Goal: Task Accomplishment & Management: Complete application form

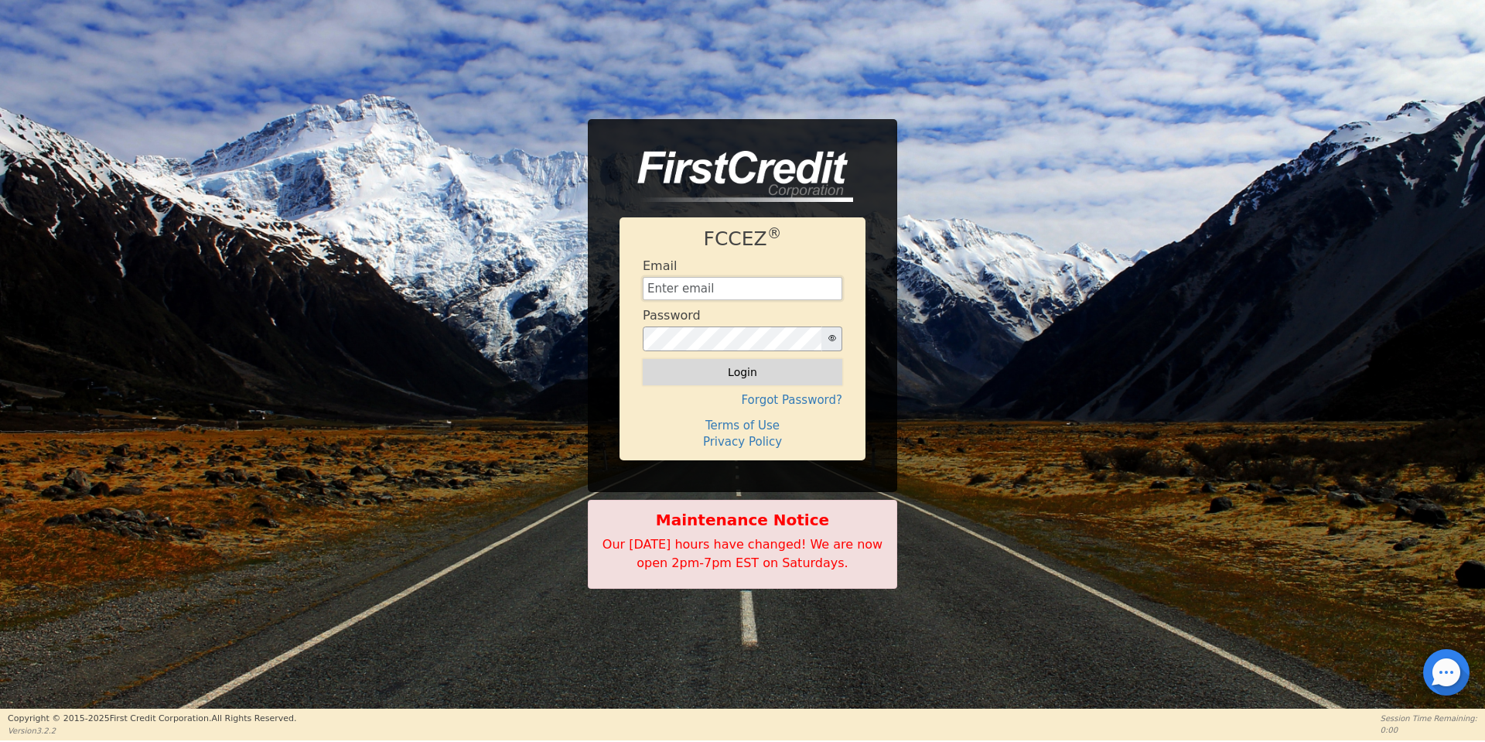
type input "[EMAIL_ADDRESS][DOMAIN_NAME]"
click at [767, 371] on button "Login" at bounding box center [743, 372] width 200 height 26
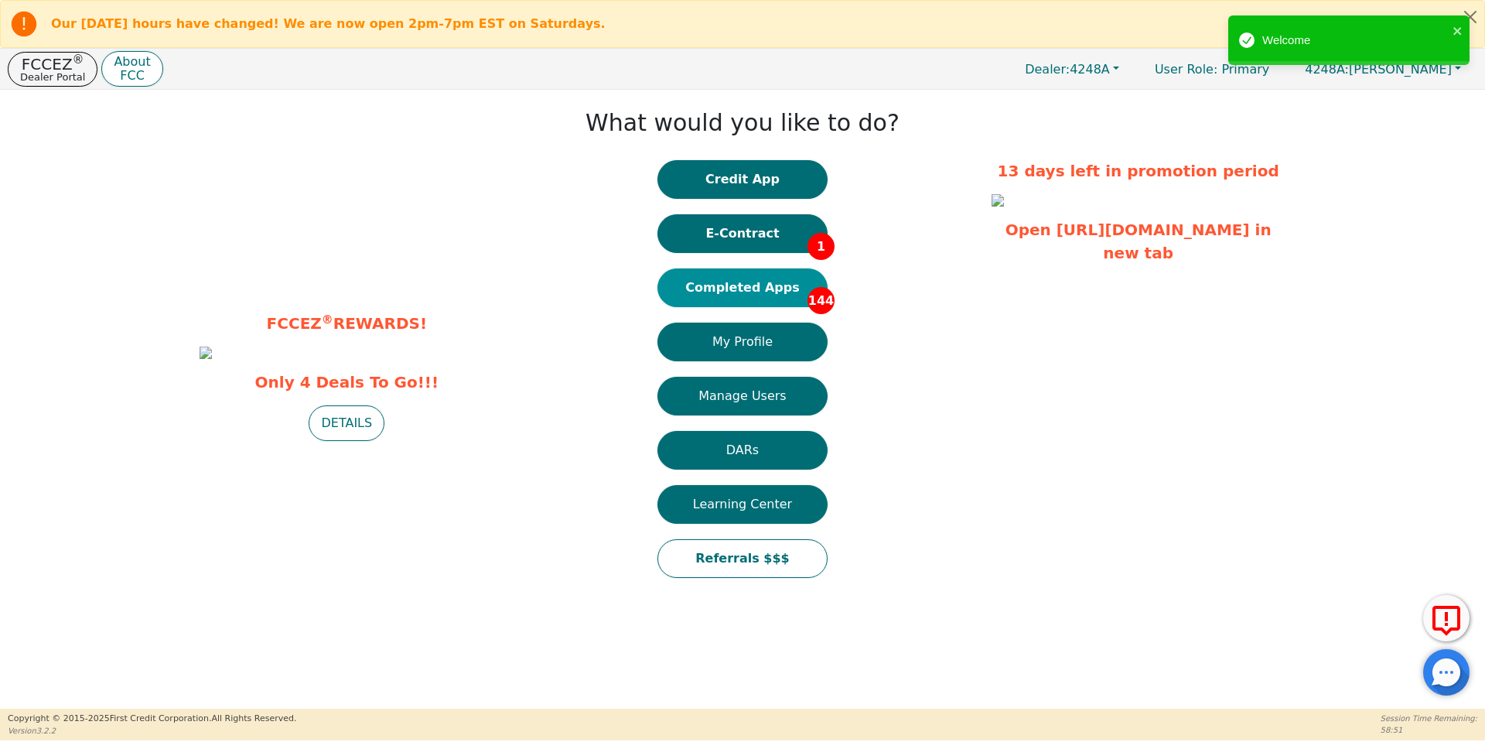
click at [751, 295] on button "Completed Apps 144" at bounding box center [743, 287] width 170 height 39
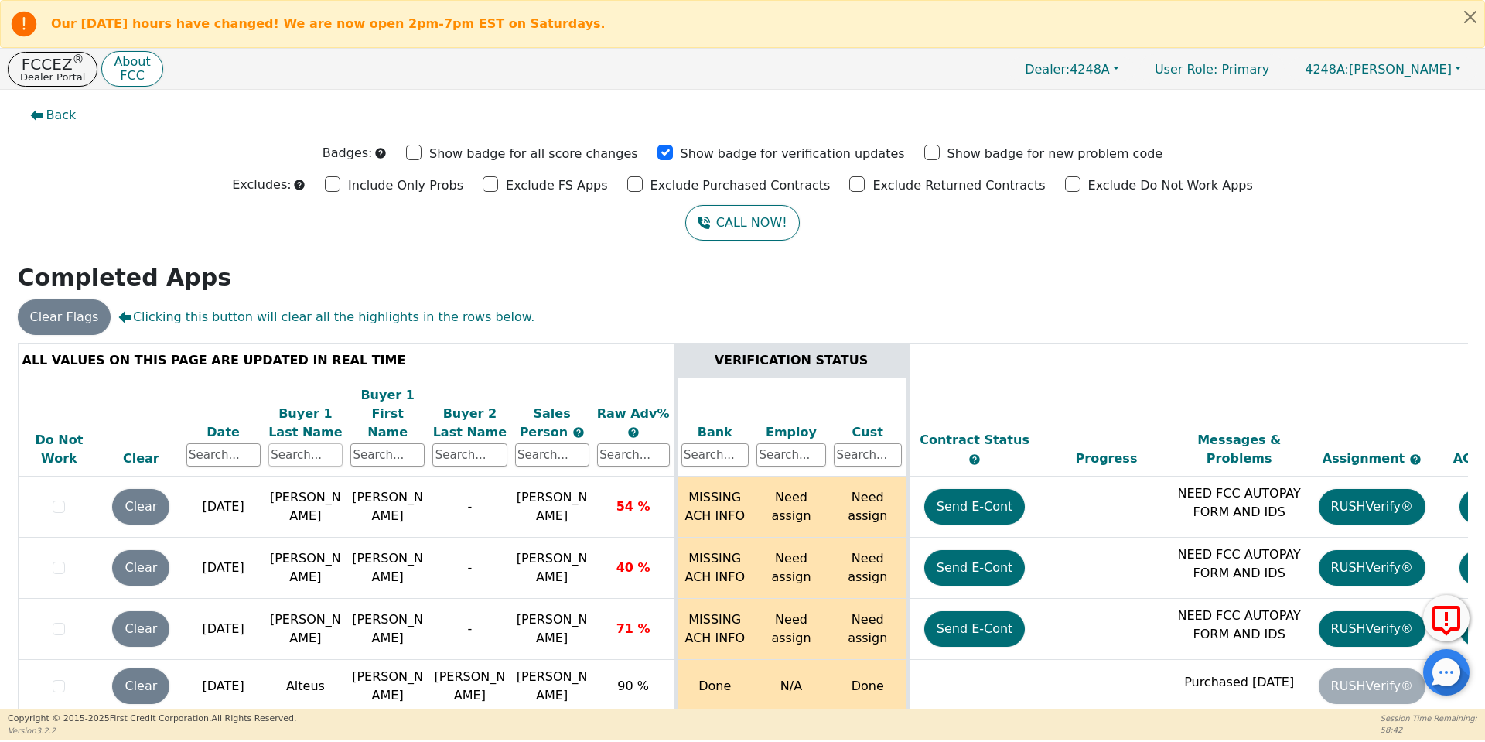
click at [303, 443] on input "text" at bounding box center [305, 454] width 74 height 23
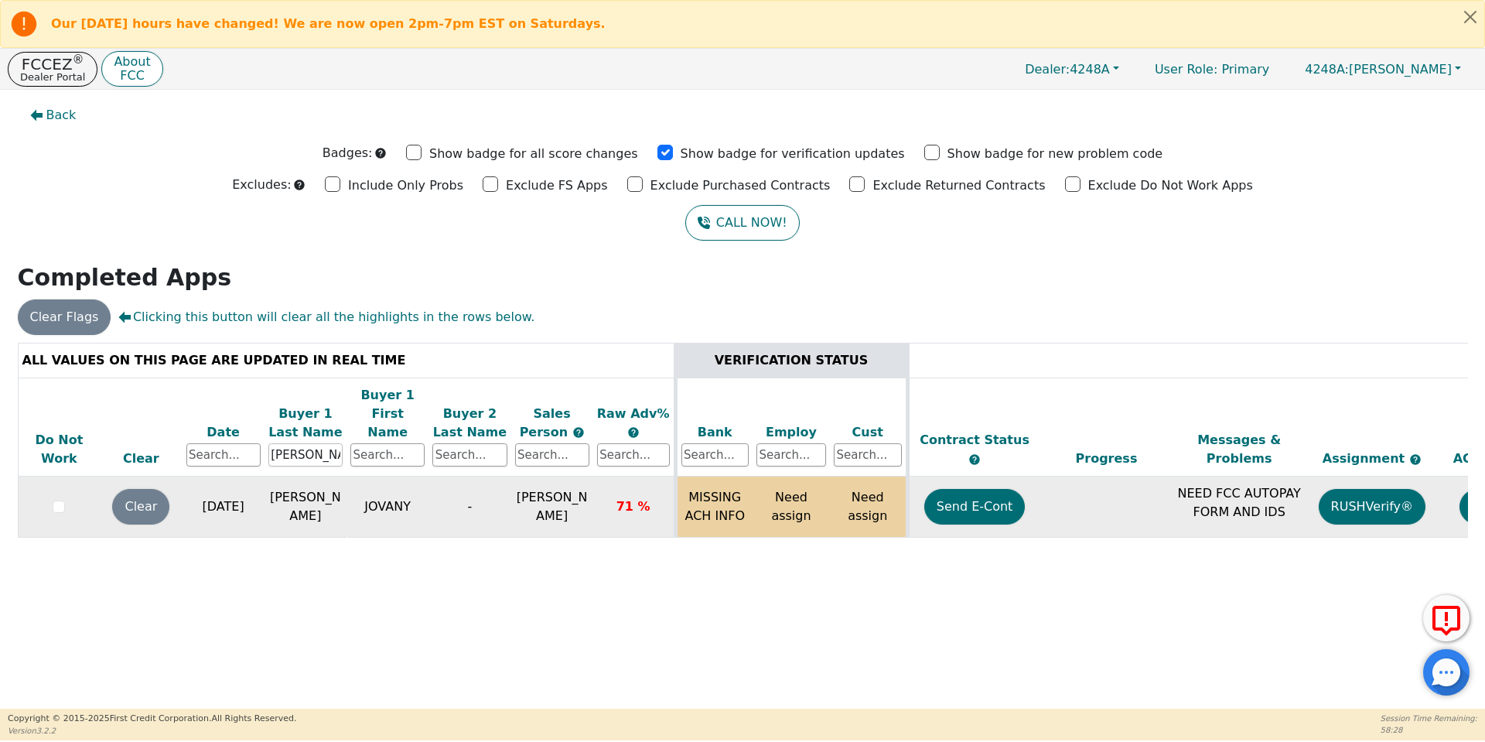
scroll to position [0, 237]
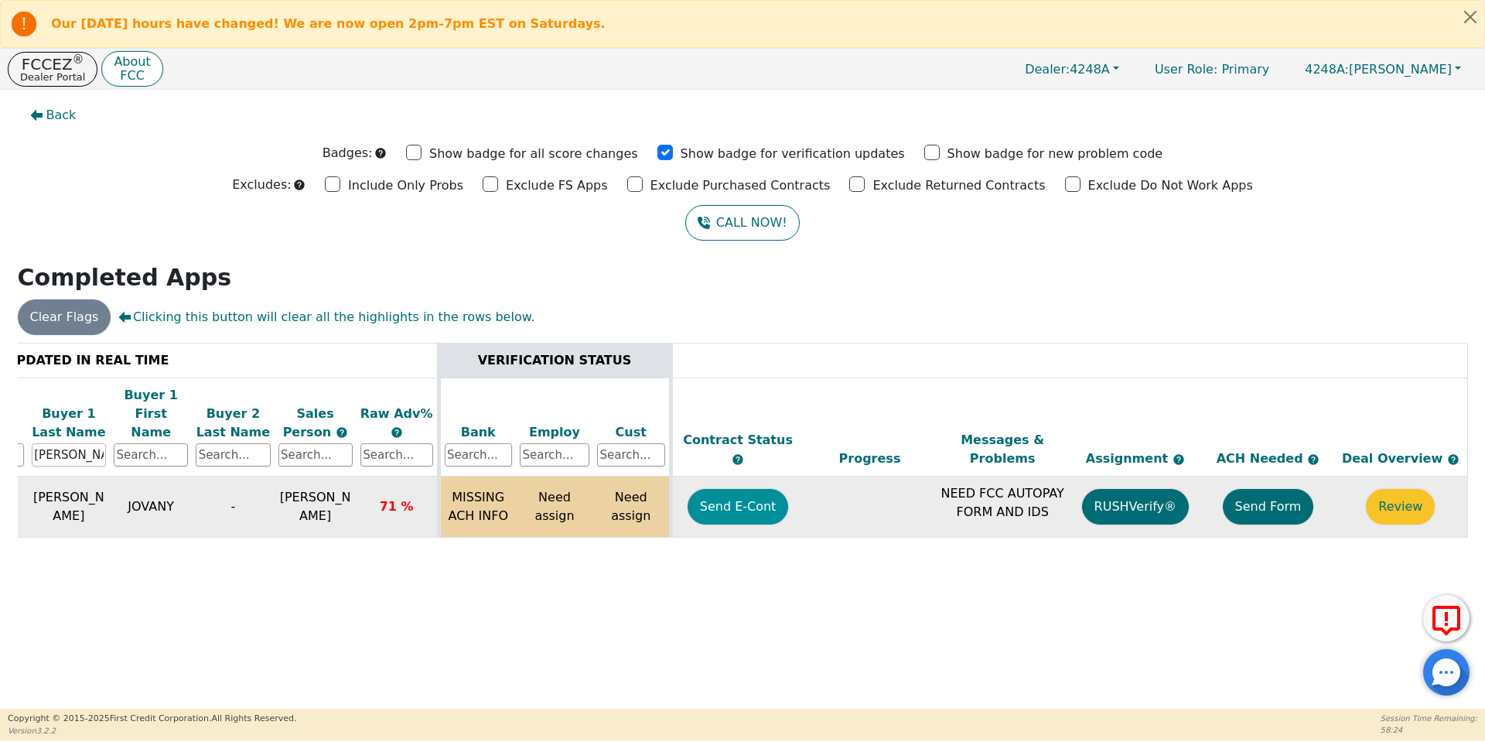
type input "[PERSON_NAME]"
click at [752, 489] on button "Send E-Cont" at bounding box center [738, 507] width 101 height 36
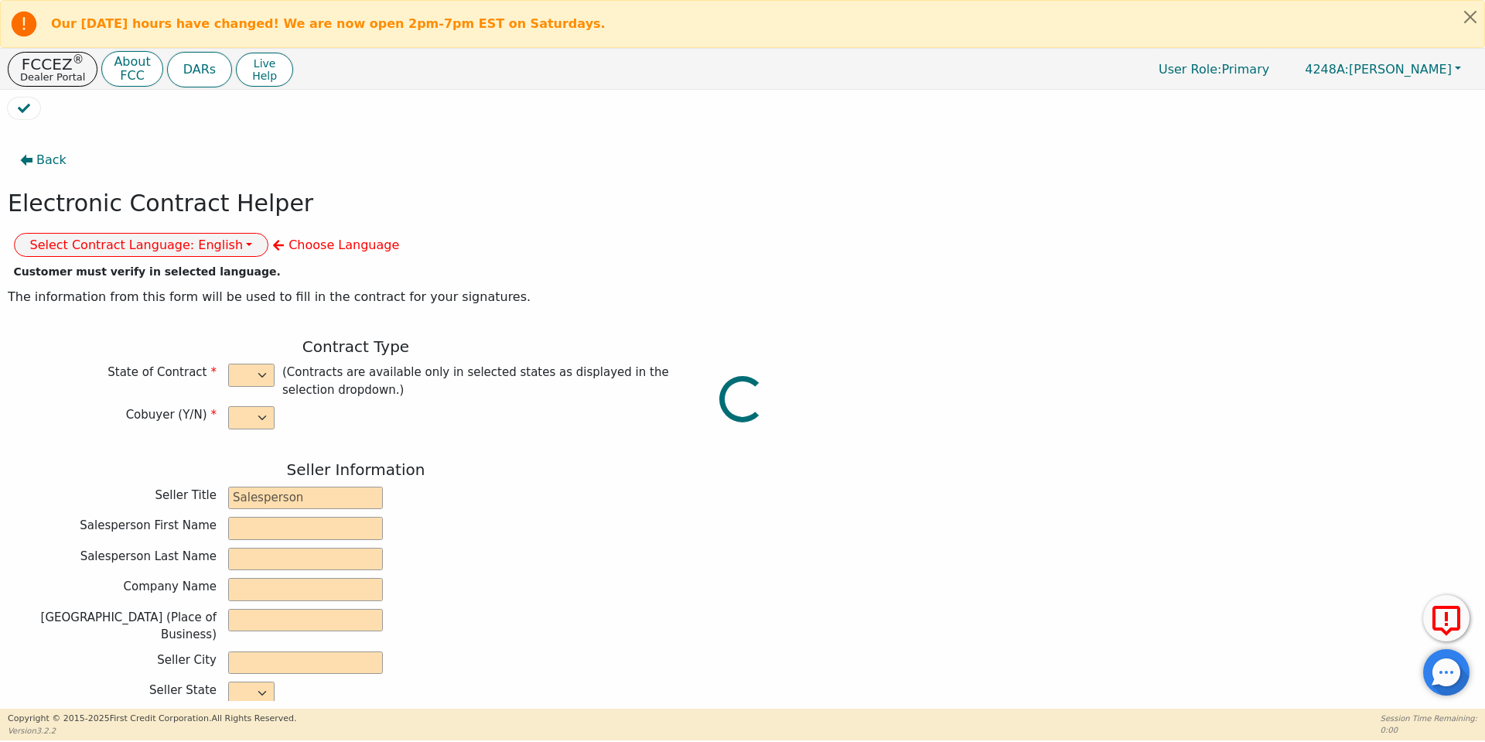
select select "n"
type input "owner"
type input "Ivonne"
type input "Madrid"
type input "AQUA REMACH LLC"
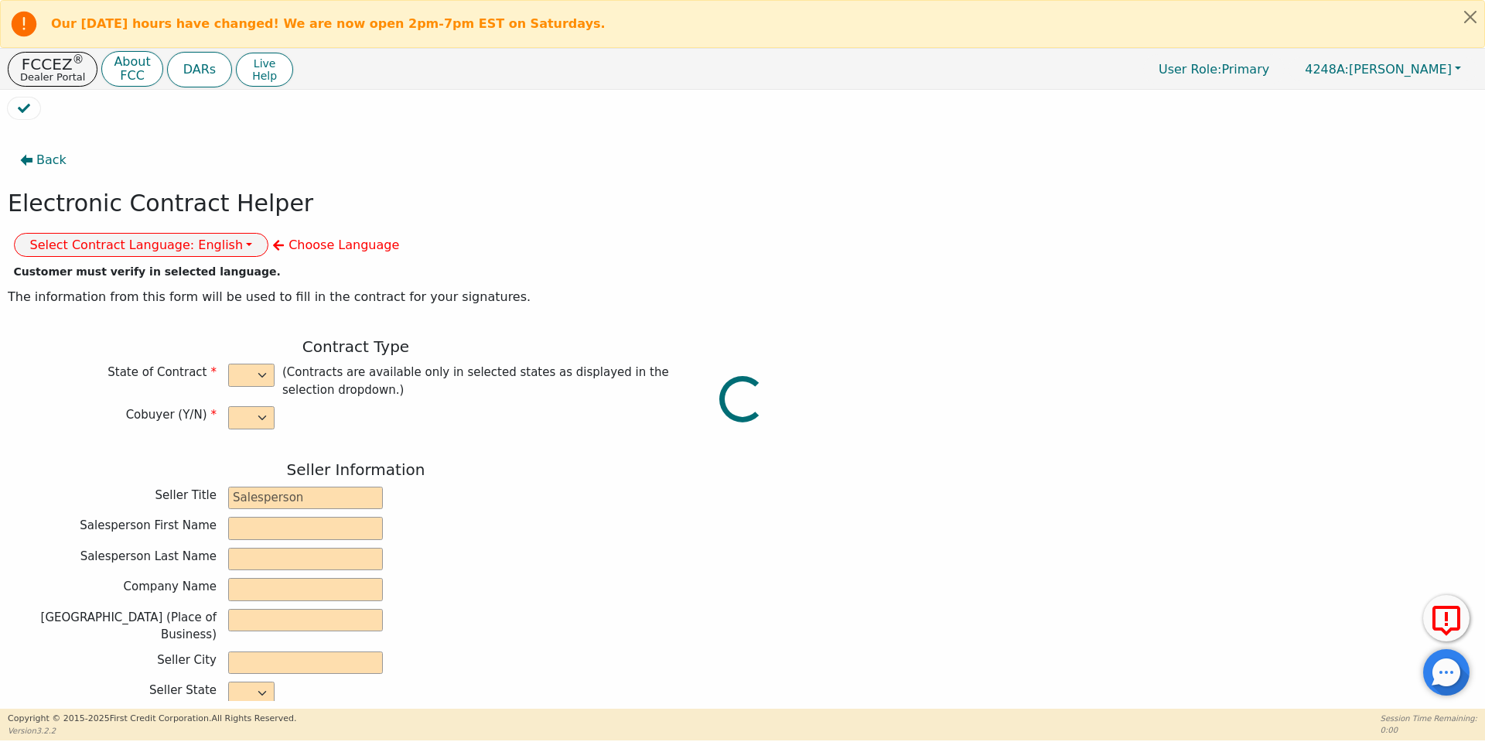
type input "13746 OFFICE PARK DR"
type input "HOUSTON"
select select "TX"
type input "77070"
type input "JOVANY"
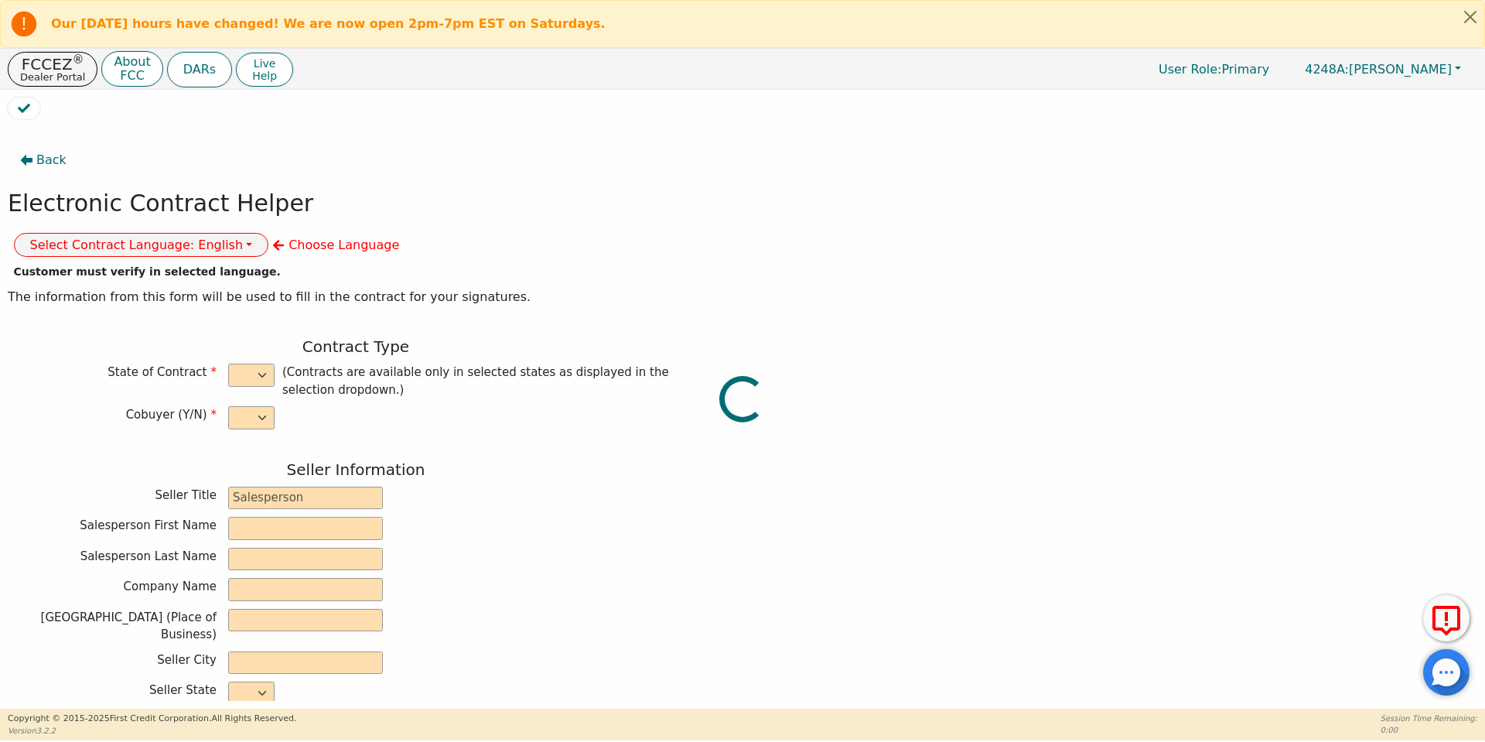
type input "[PERSON_NAME]"
type input "jovanymendez991234@gmail.com"
type input "2315 N TRIPP AVE"
type input "ODESSA"
select select "TX"
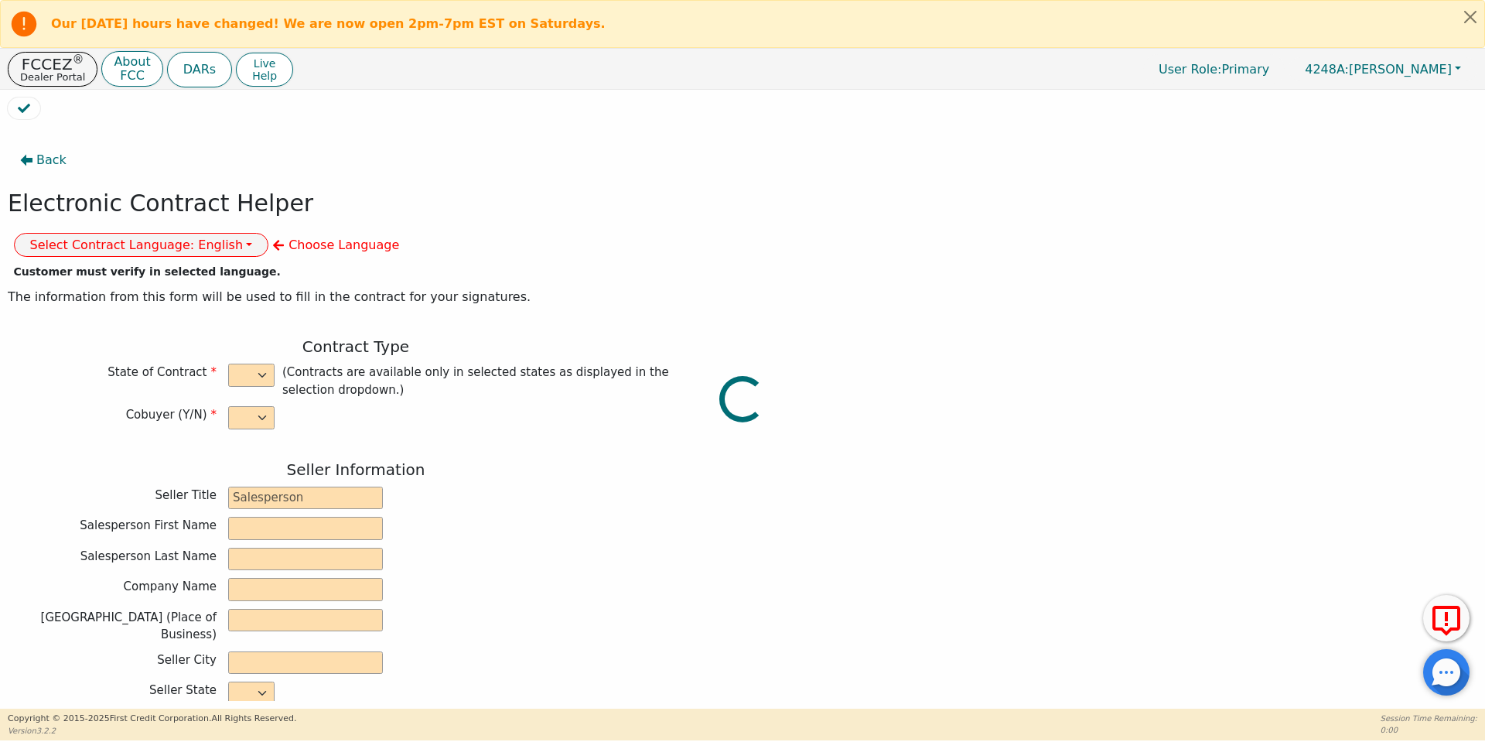
type input "79763"
type input "[DATE]"
type input "17.99"
type input "2025-10-09"
type input "60"
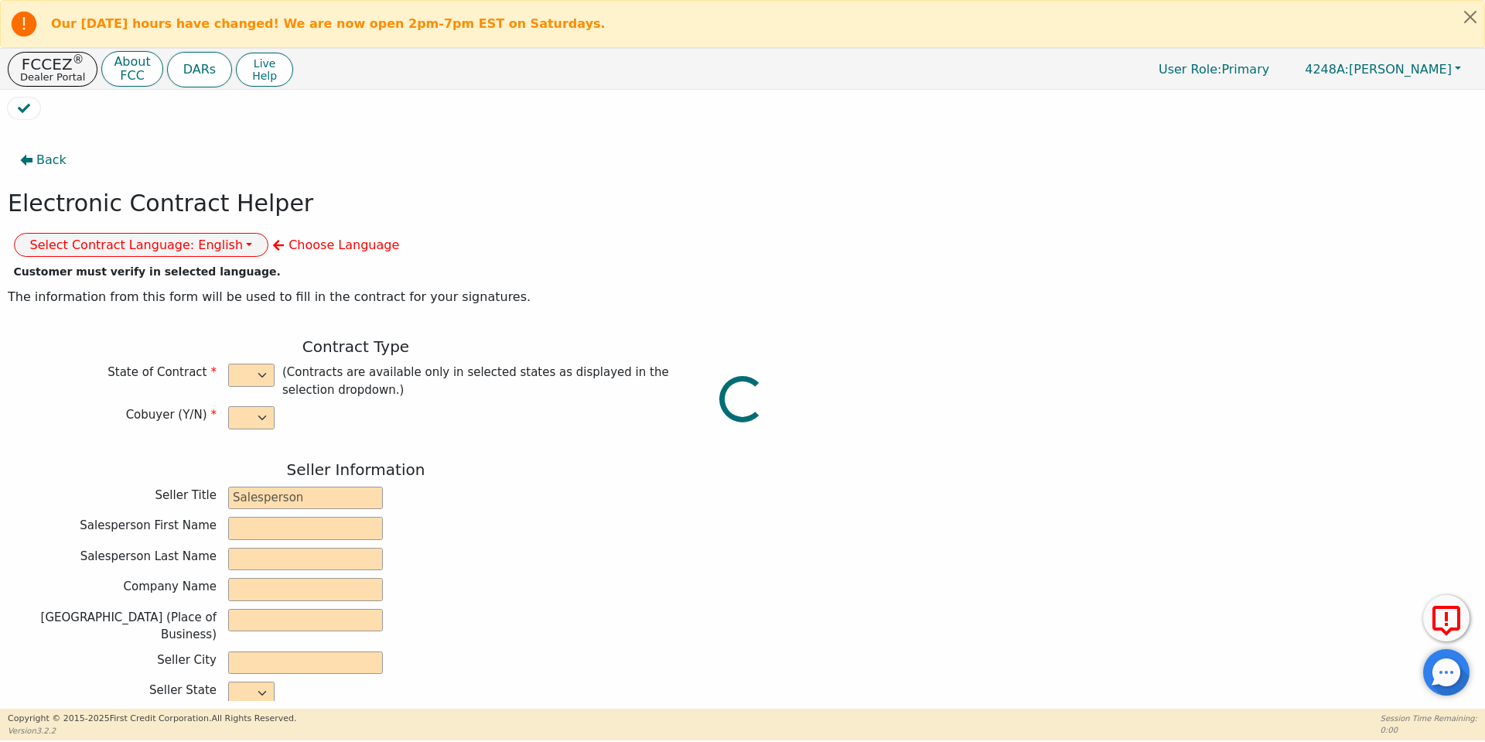
type input "0"
type input "6500.00"
type input "0.00"
type input "6500.00"
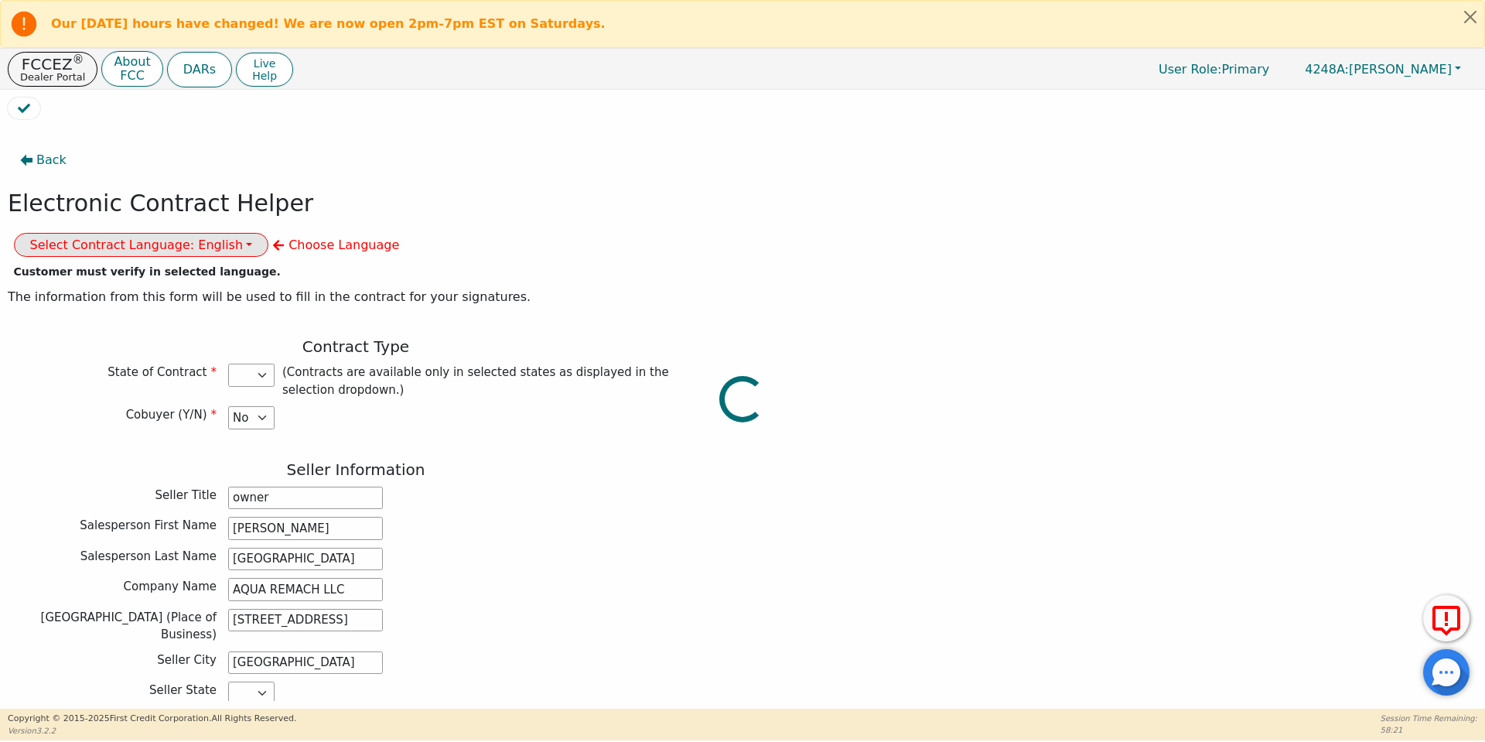
select select "TX"
click at [269, 233] on button "Select Contract Language: English" at bounding box center [141, 245] width 255 height 24
click at [137, 267] on link "English" at bounding box center [76, 277] width 122 height 21
click at [367, 221] on div "Electronic Contract Helper Select Contract Language: English English Spanish Cu…" at bounding box center [356, 223] width 696 height 67
click at [269, 233] on button "Select Contract Language: English" at bounding box center [141, 245] width 255 height 24
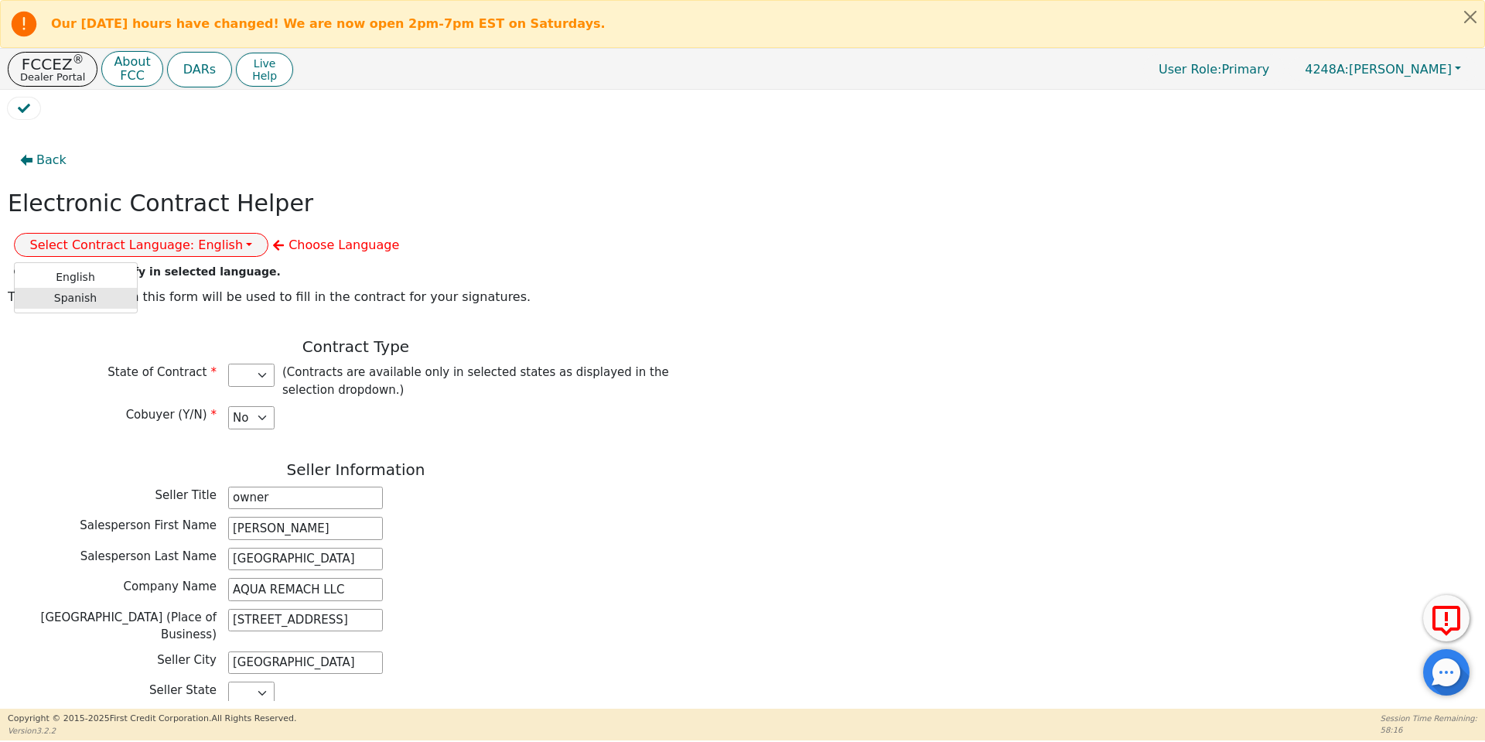
click at [137, 288] on link "Spanish" at bounding box center [76, 298] width 122 height 21
click at [552, 373] on div "Contract Type State of Contract AZ CA CO CT FL GA IA ID IL IN LA MA MD MI MT NC…" at bounding box center [356, 387] width 696 height 100
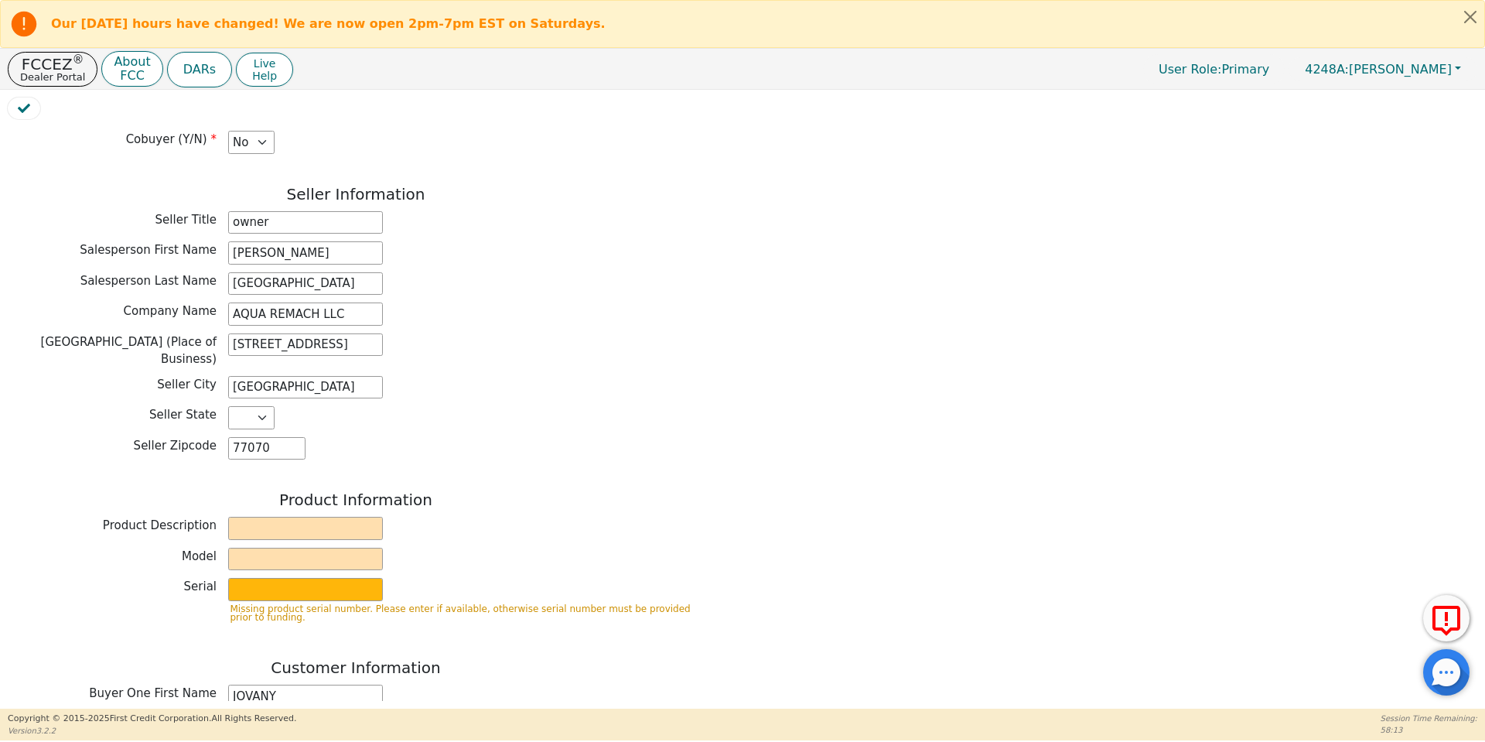
scroll to position [276, 0]
click at [284, 490] on div "Product Information Product Description Model Serial Missing product serial num…" at bounding box center [356, 562] width 696 height 145
click at [286, 516] on input "text" at bounding box center [305, 527] width 155 height 23
type input "WATER SYSTEMS"
click at [336, 547] on input "text" at bounding box center [305, 558] width 155 height 23
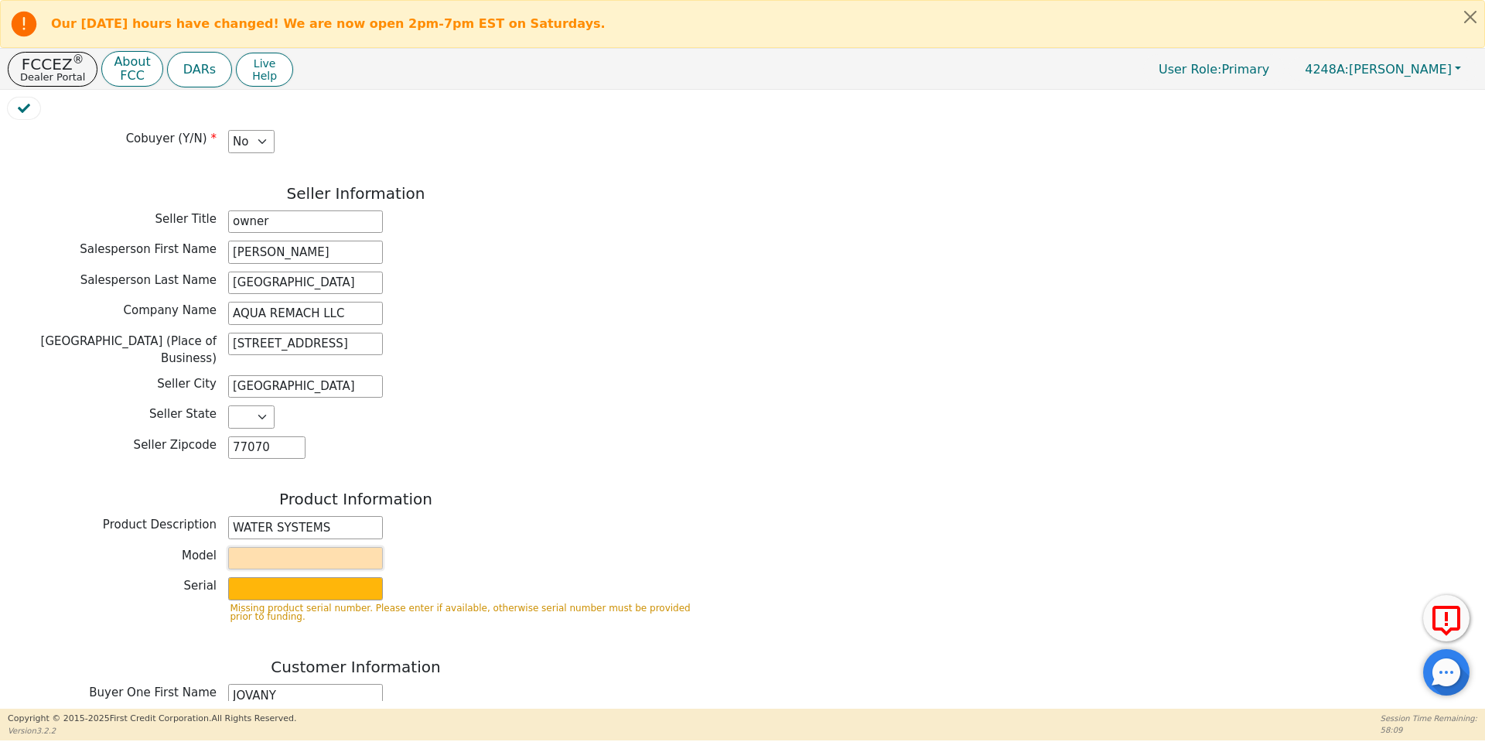
type input "whole house"
click at [346, 577] on input "text" at bounding box center [305, 588] width 155 height 23
type input "S2156437"
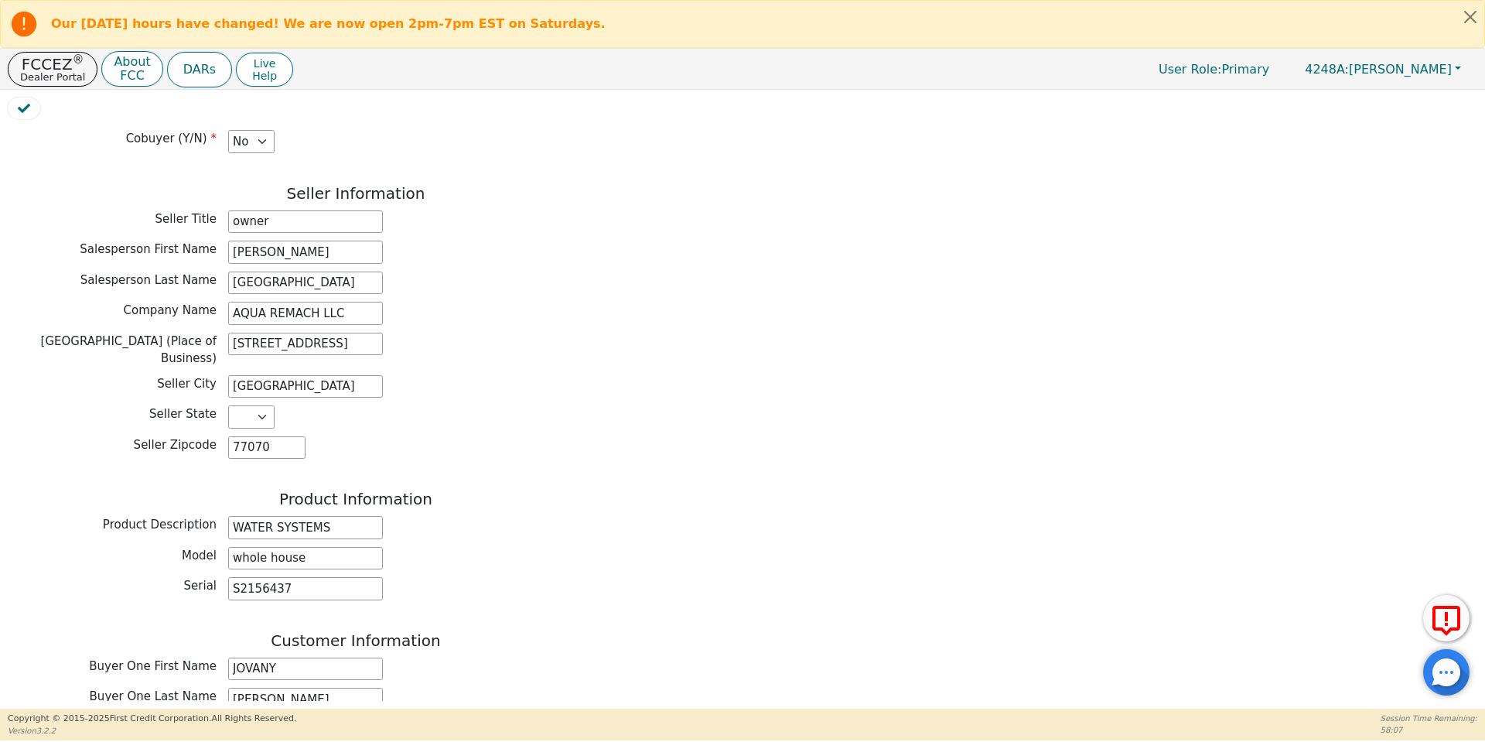
click at [587, 490] on h3 "Product Information" at bounding box center [356, 499] width 696 height 19
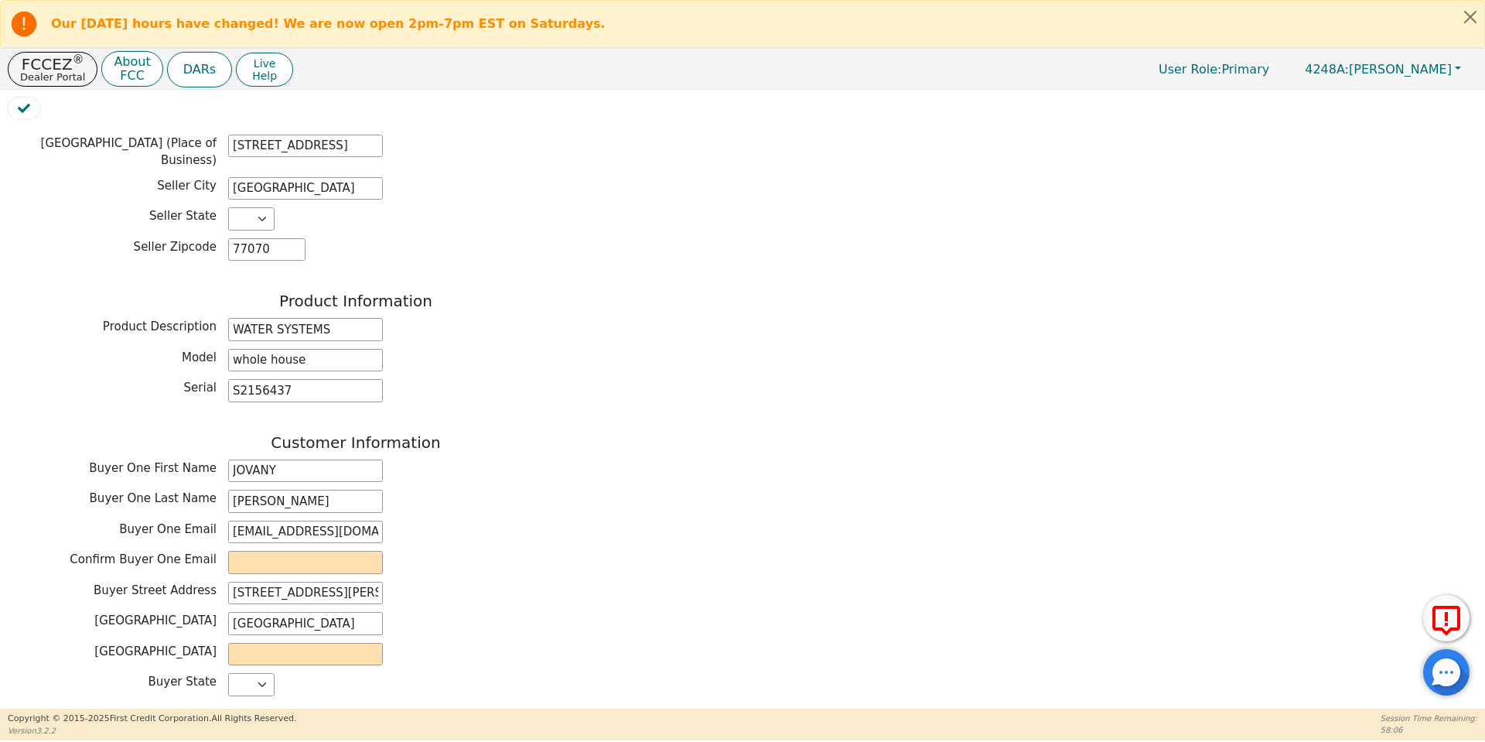
scroll to position [475, 0]
click at [361, 520] on input "jovanymendez991234@gmail.com" at bounding box center [305, 531] width 155 height 23
paste input "jovanymendez991234@gmail.com"
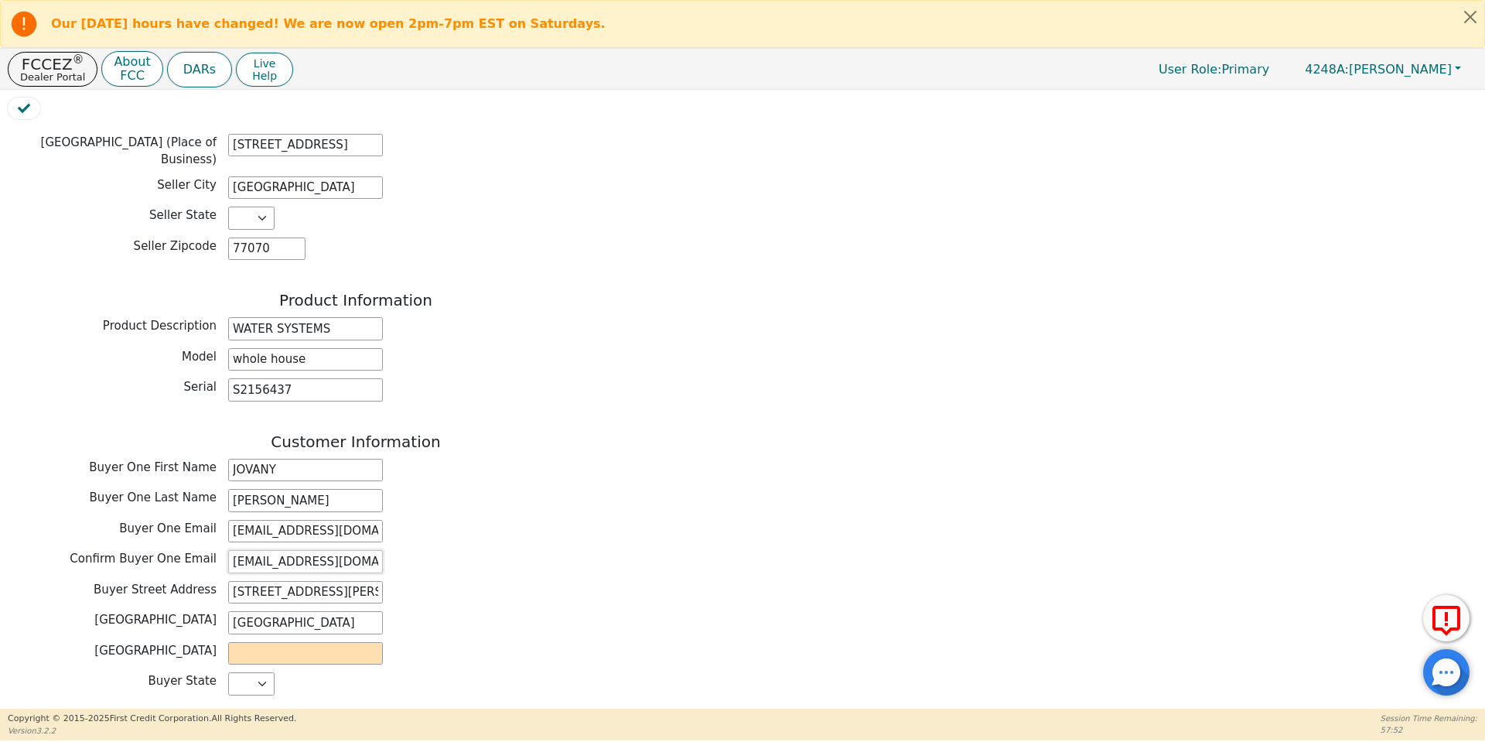
scroll to position [0, 30]
type input "jovanymendez991234@gmail.com"
click at [341, 595] on div "Customer Information Buyer One First Name JOVANY Buyer One Last Name MENDEZ Buy…" at bounding box center [356, 583] width 696 height 302
click at [348, 642] on input "text" at bounding box center [305, 653] width 155 height 23
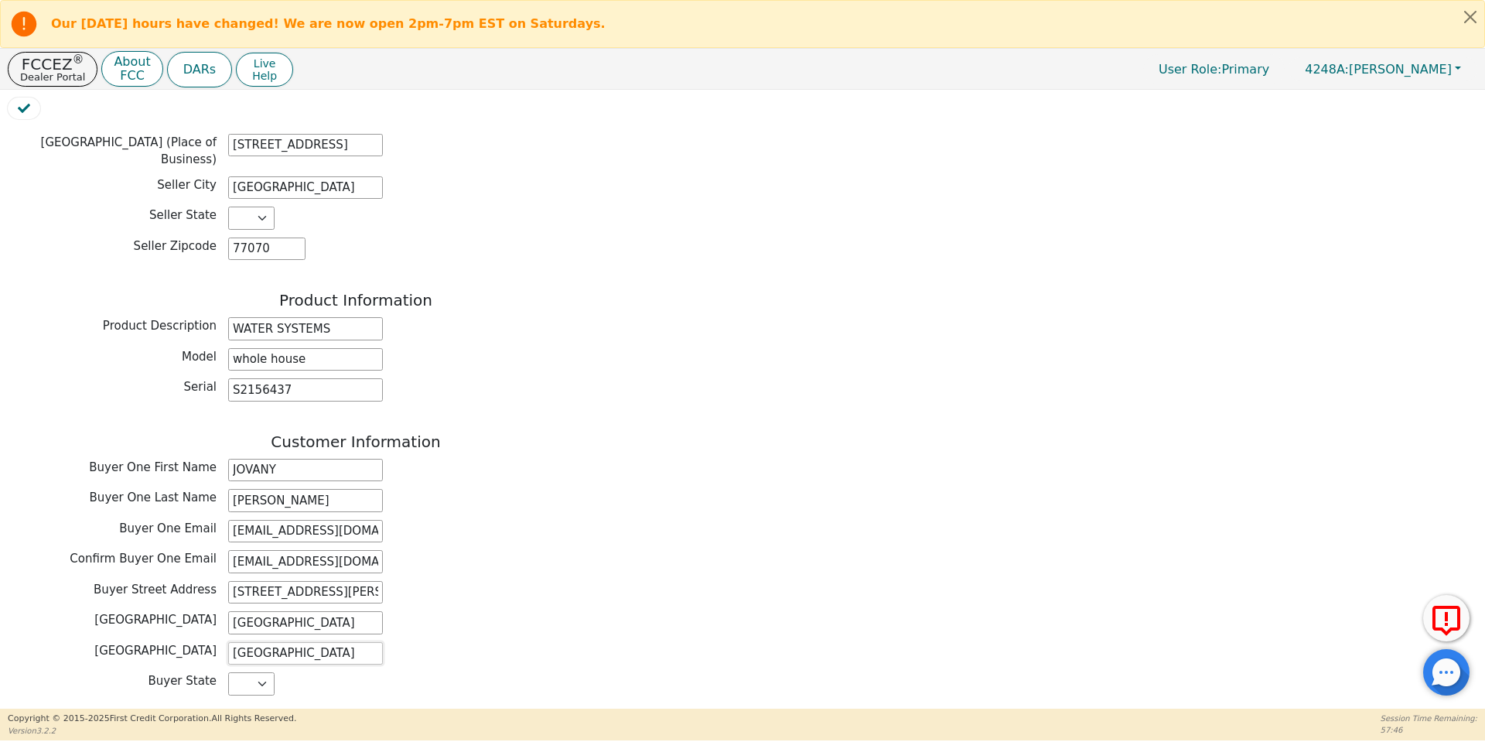
type input "ODESSA"
click at [402, 642] on div "Buyer County ODESSA" at bounding box center [356, 653] width 696 height 23
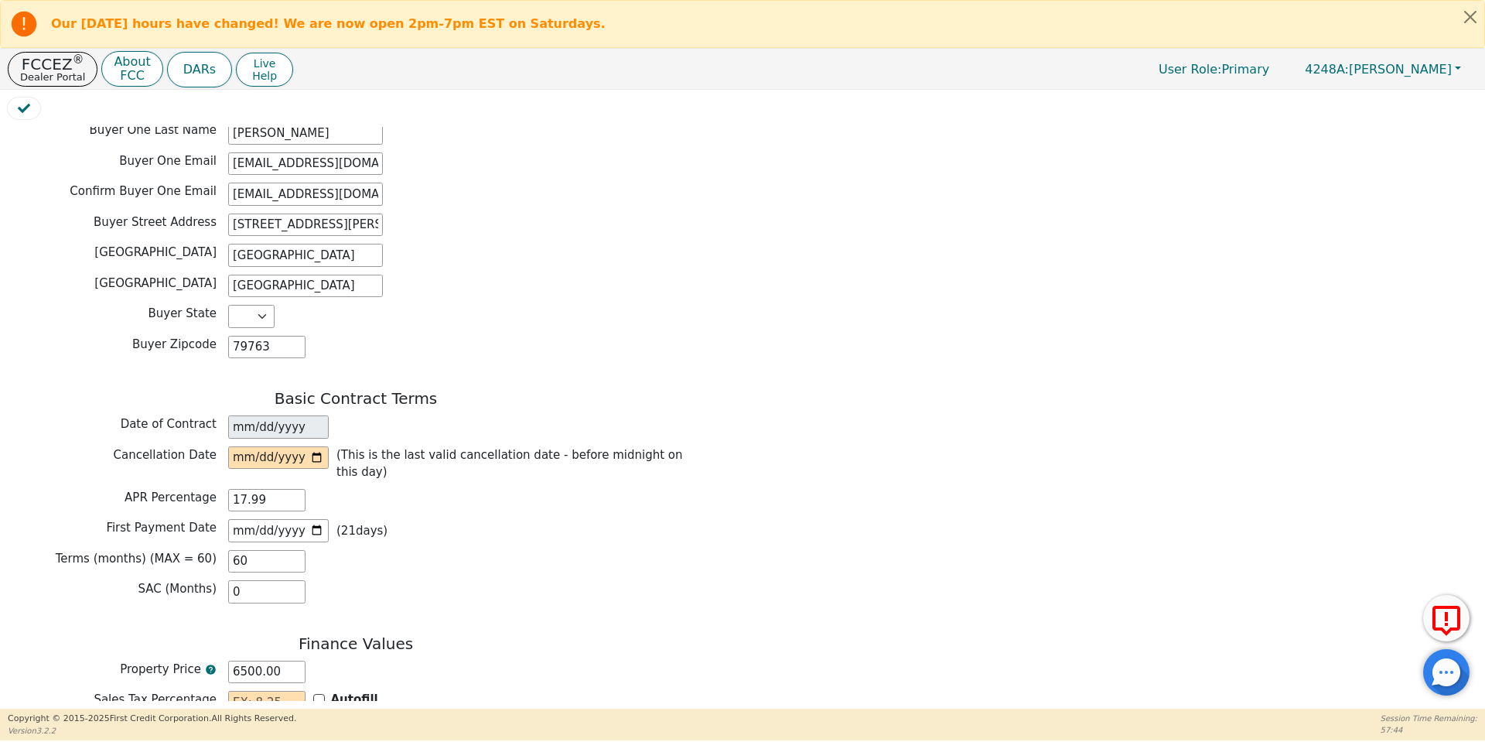
scroll to position [846, 0]
click at [316, 443] on input "date" at bounding box center [278, 454] width 101 height 23
type input "2025-09-22"
click at [455, 486] on div "APR Percentage 17.99" at bounding box center [356, 499] width 696 height 27
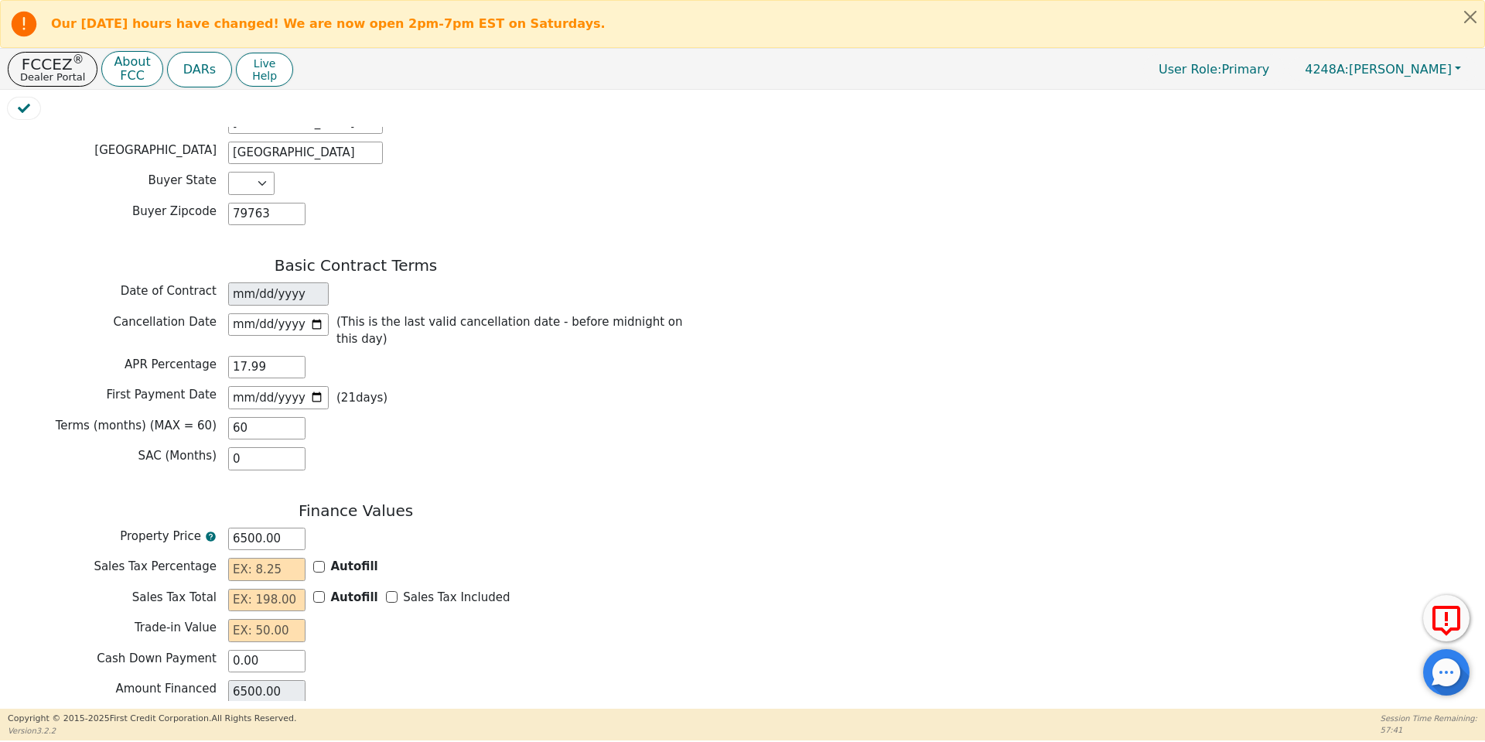
scroll to position [989, 0]
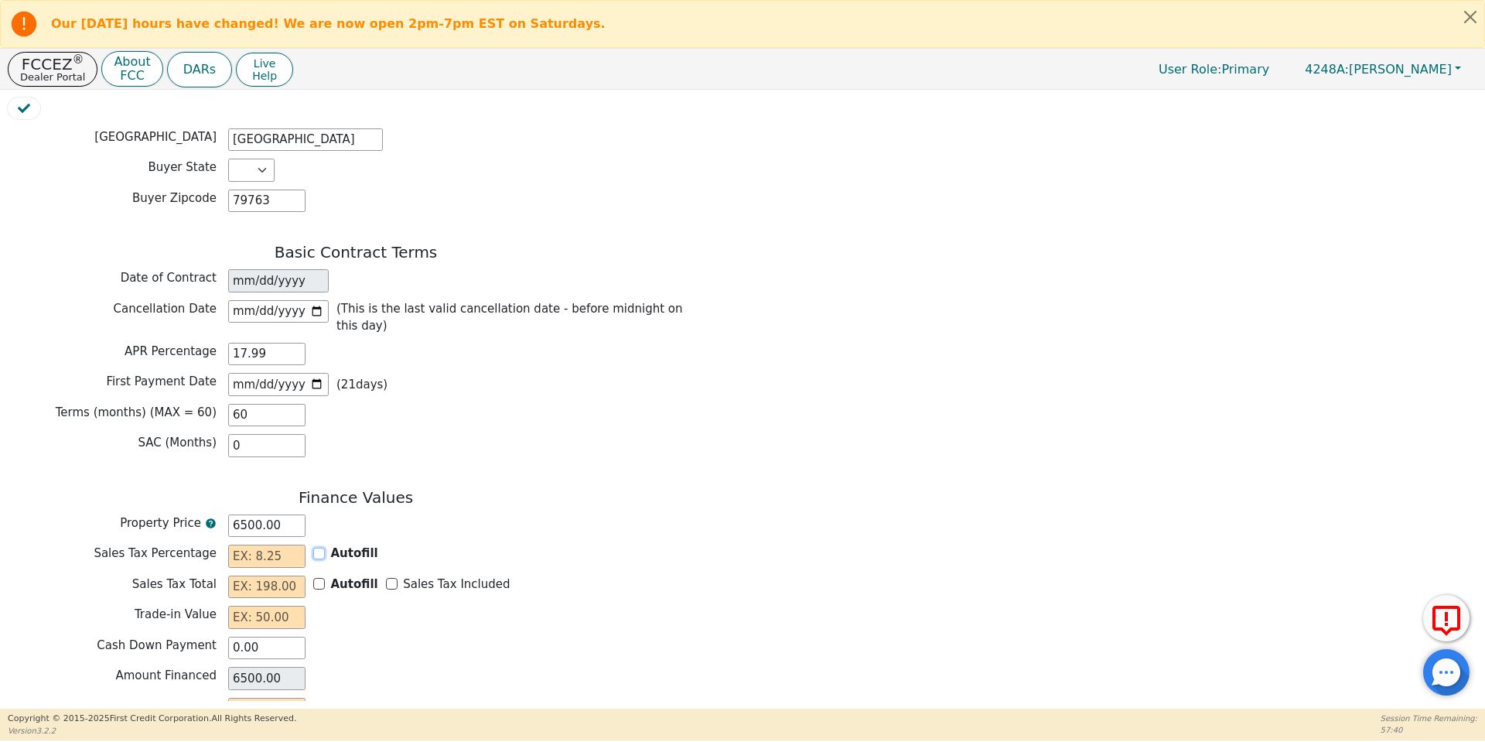
click at [319, 548] on input "Autofill" at bounding box center [319, 554] width 12 height 12
checkbox input "true"
type input "0.00"
click at [386, 578] on input "Sales Tax Included" at bounding box center [392, 584] width 12 height 12
checkbox input "true"
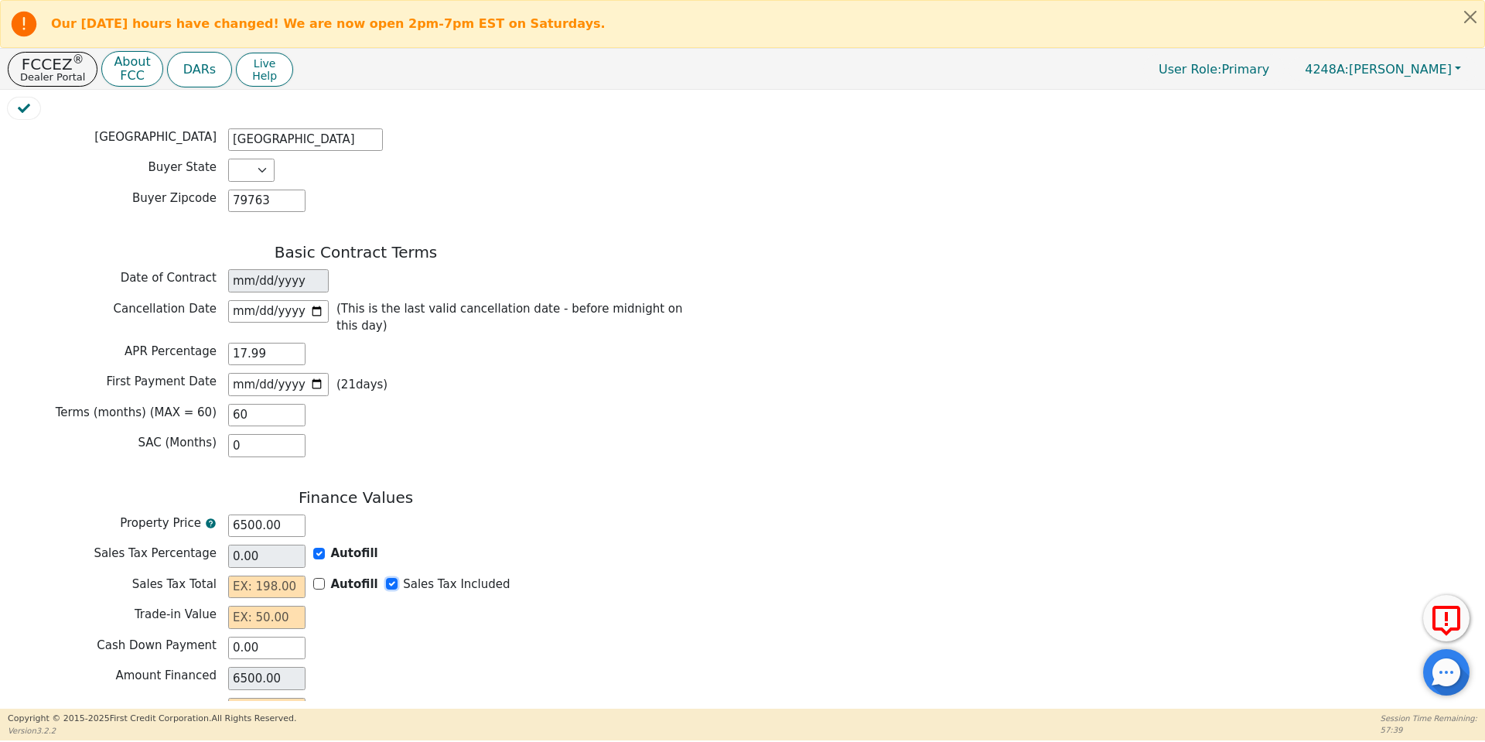
type input "0.00"
click at [237, 514] on input "6500.00" at bounding box center [266, 525] width 77 height 23
type input "500.00"
type input "5500.00"
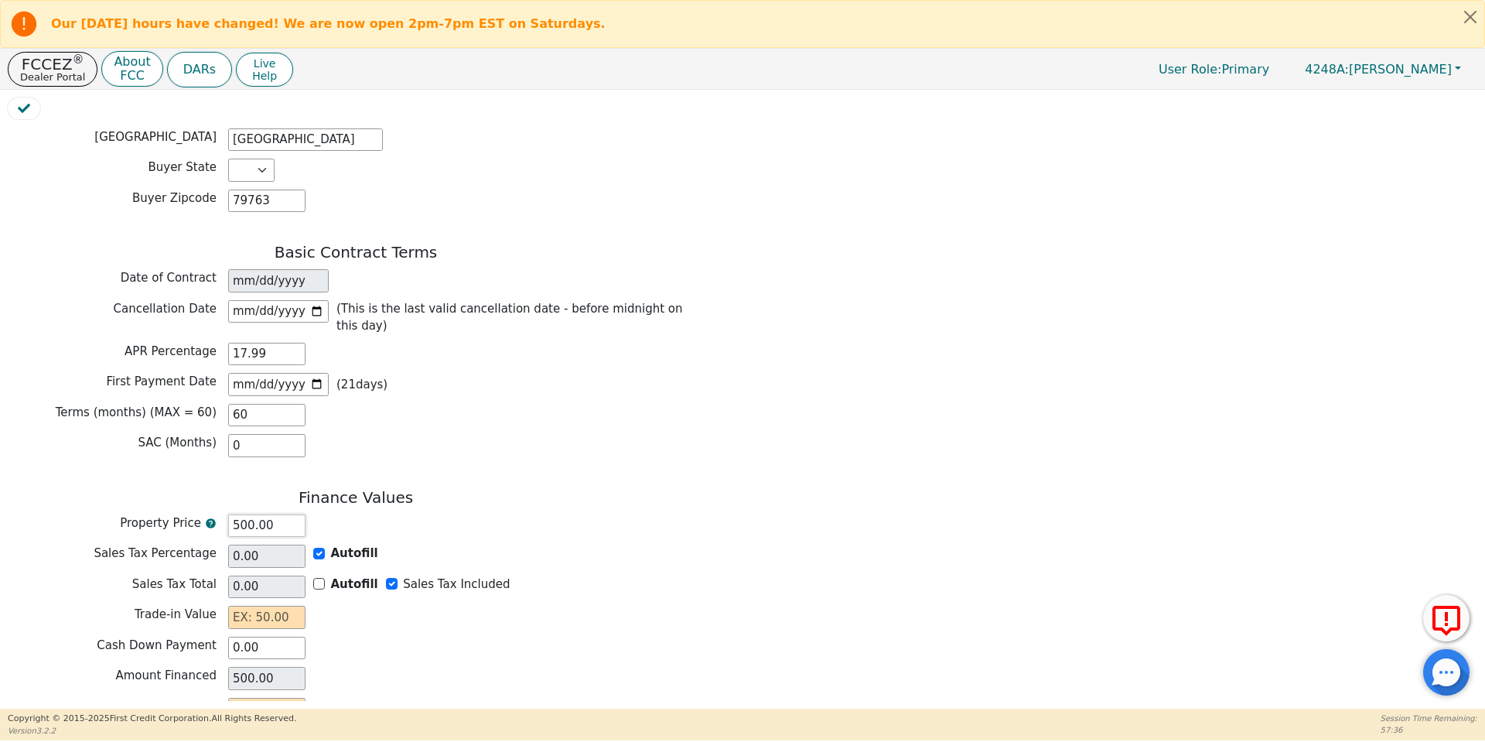
type input "5500.00"
click at [371, 606] on div "Trade-in Value" at bounding box center [356, 617] width 696 height 23
click at [279, 606] on input "text" at bounding box center [266, 617] width 77 height 23
type input "0.00"
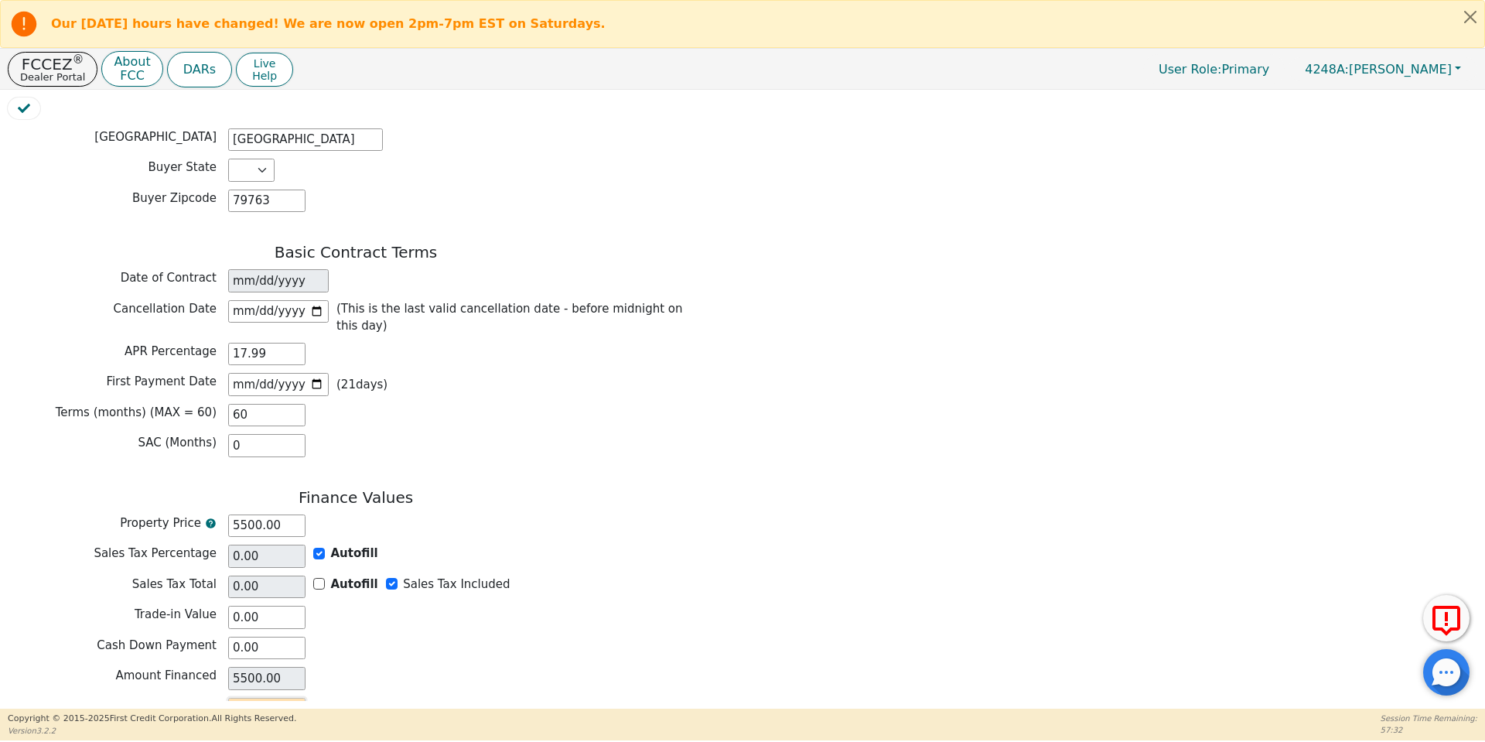
click at [277, 698] on input "text" at bounding box center [266, 709] width 77 height 23
type input "1"
type input "60.00"
type input "0.00"
type input "1"
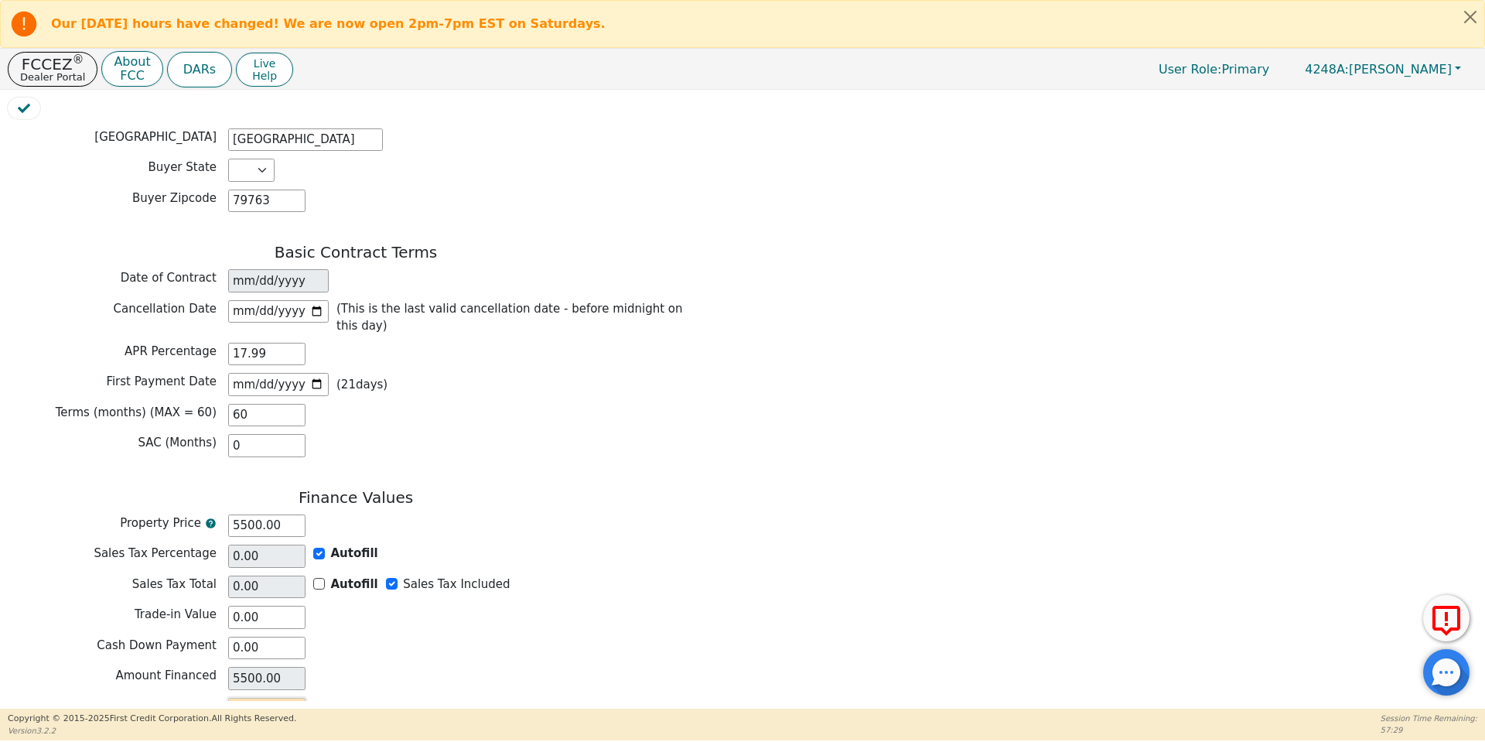
type input "60.00"
type input "13"
type input "780.00"
type input "139"
type input "8340.00"
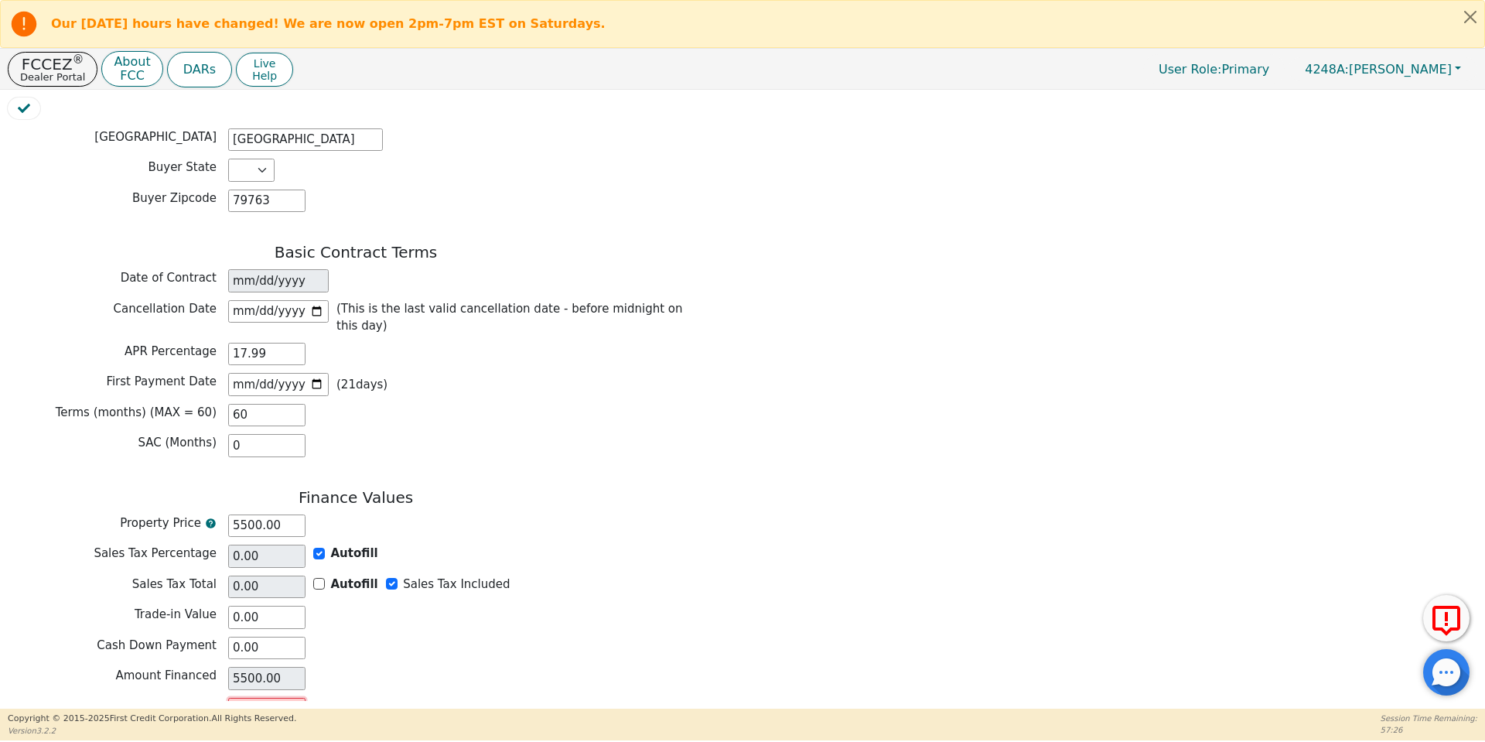
type input "139.6"
type input "8376.00"
type input "139.63"
type input "8377.80"
type input "139.63"
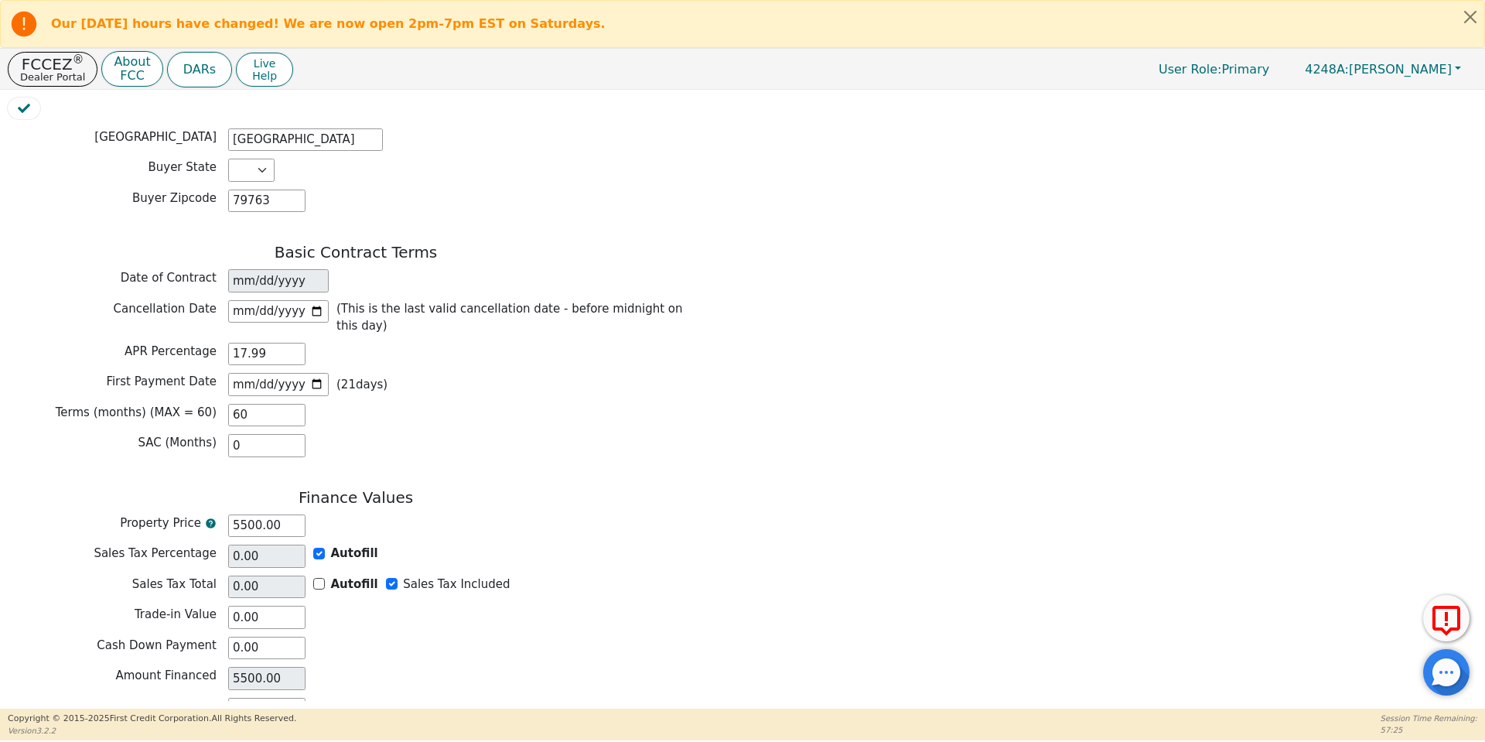
click at [418, 698] on div "Monthly Payment 139.63" at bounding box center [356, 709] width 696 height 23
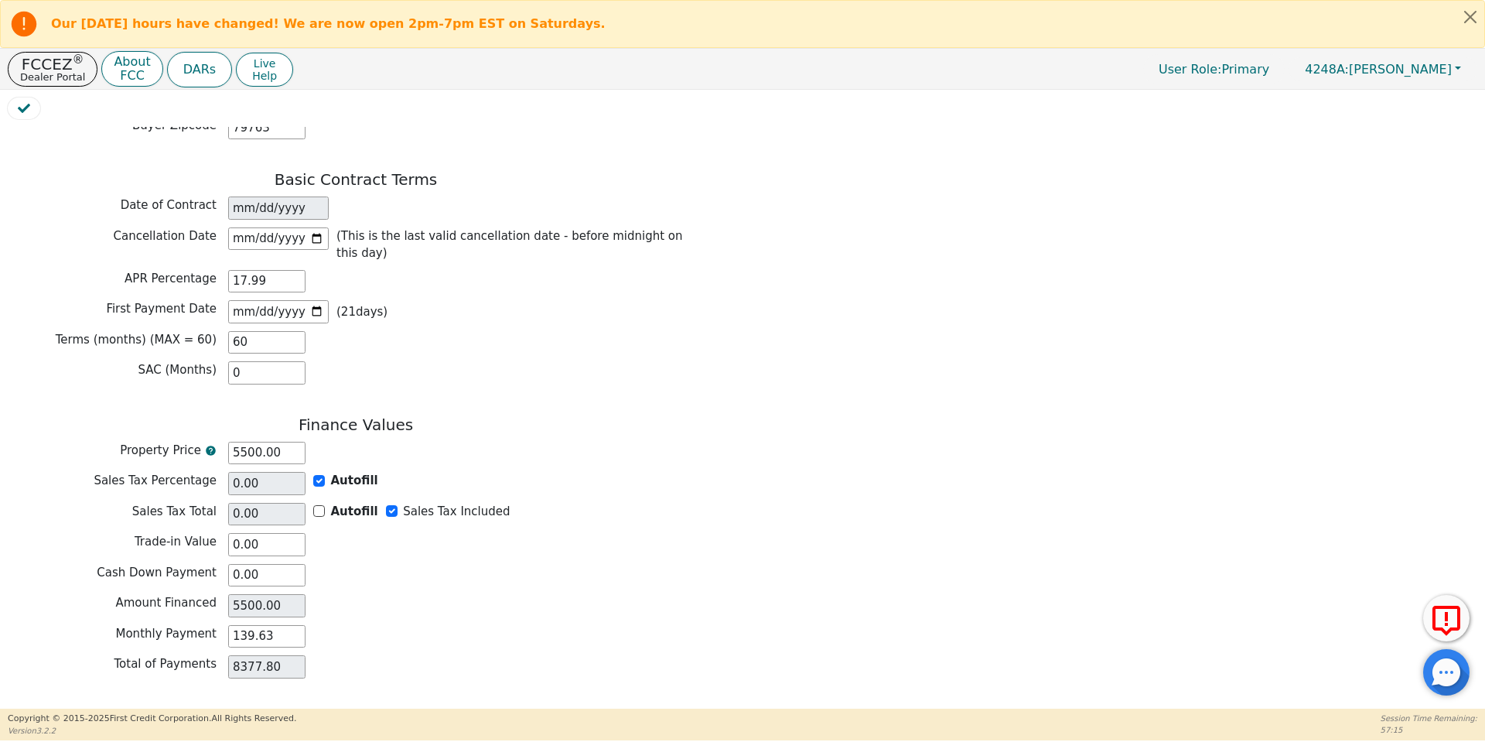
click at [151, 709] on button "Review & Begin Contract" at bounding box center [97, 727] width 179 height 36
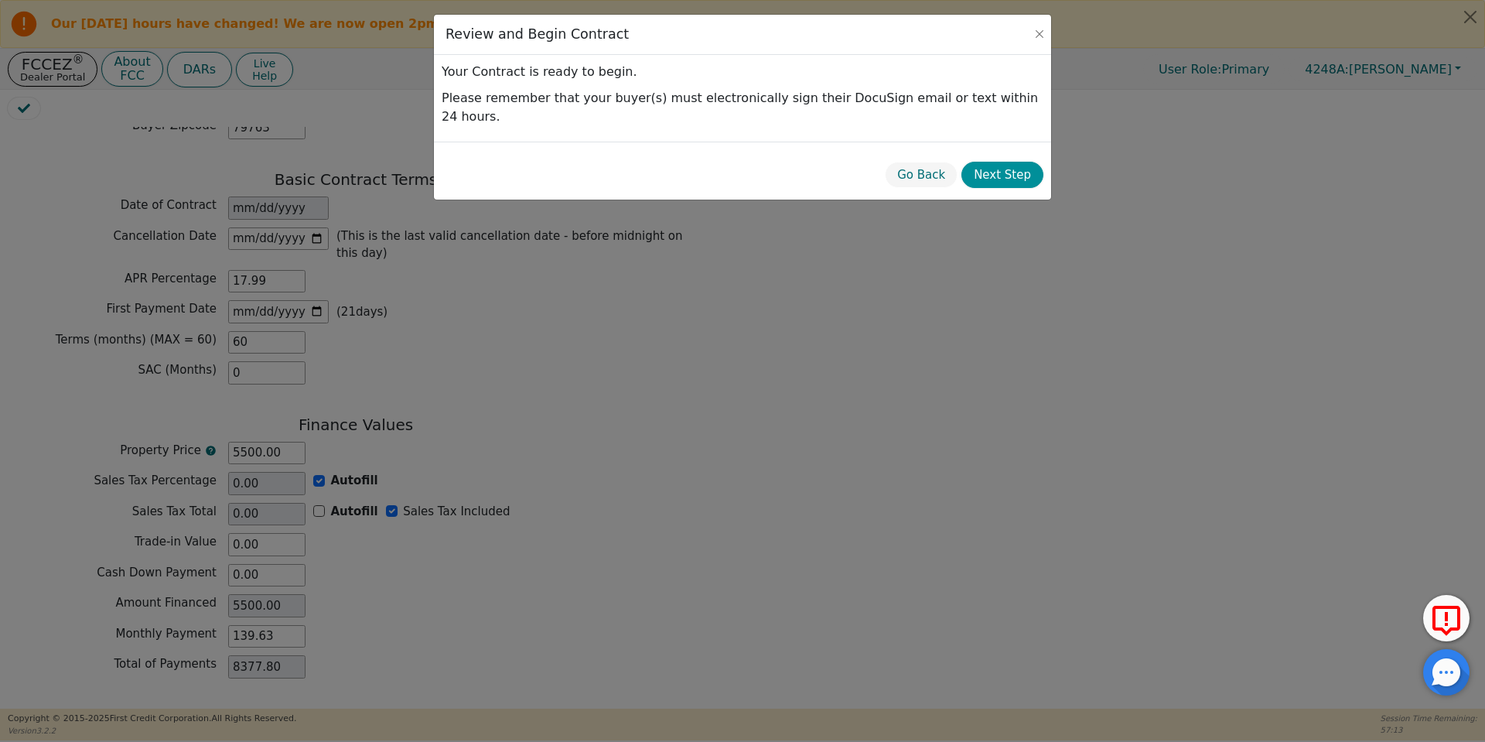
click at [1003, 162] on button "Next Step" at bounding box center [1003, 175] width 82 height 27
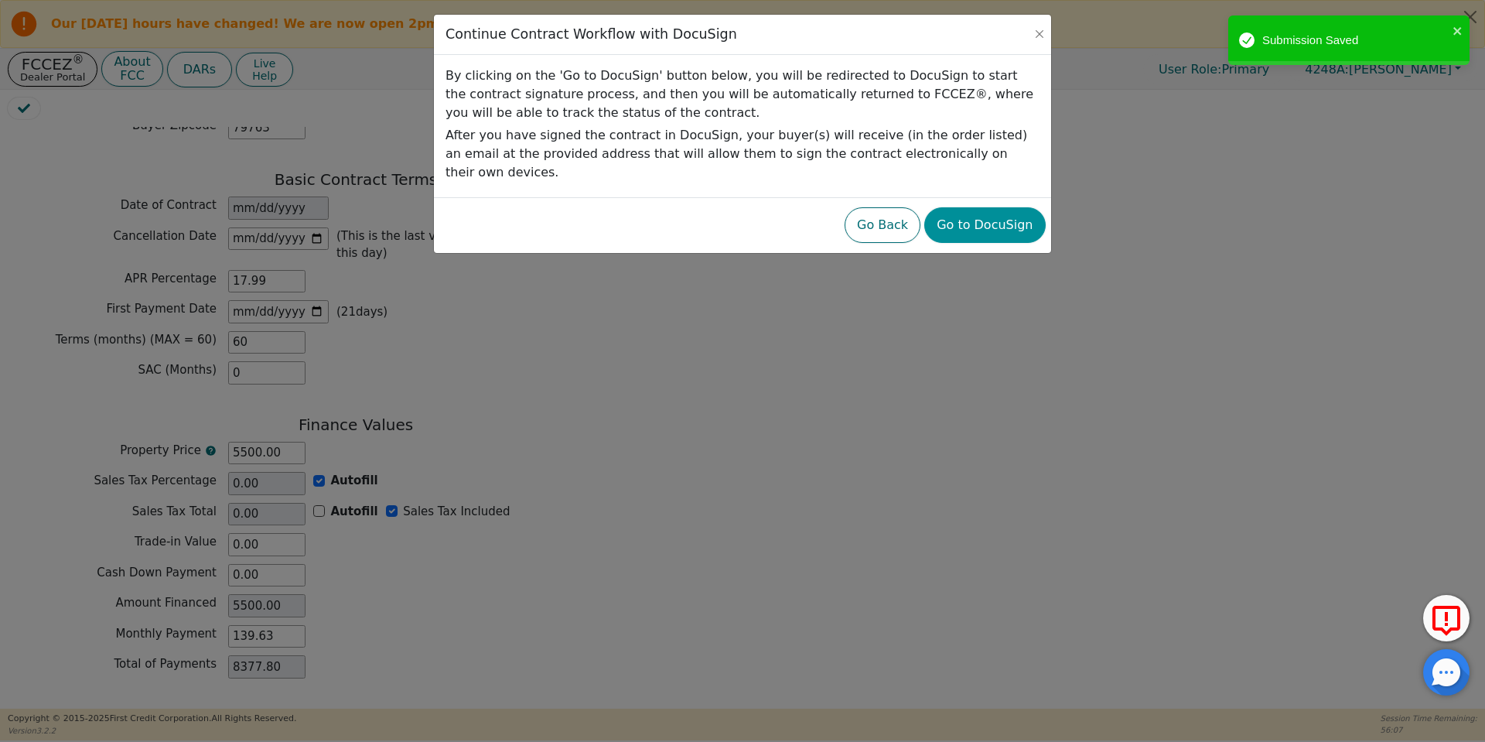
click at [1008, 207] on button "Go to DocuSign" at bounding box center [984, 225] width 121 height 36
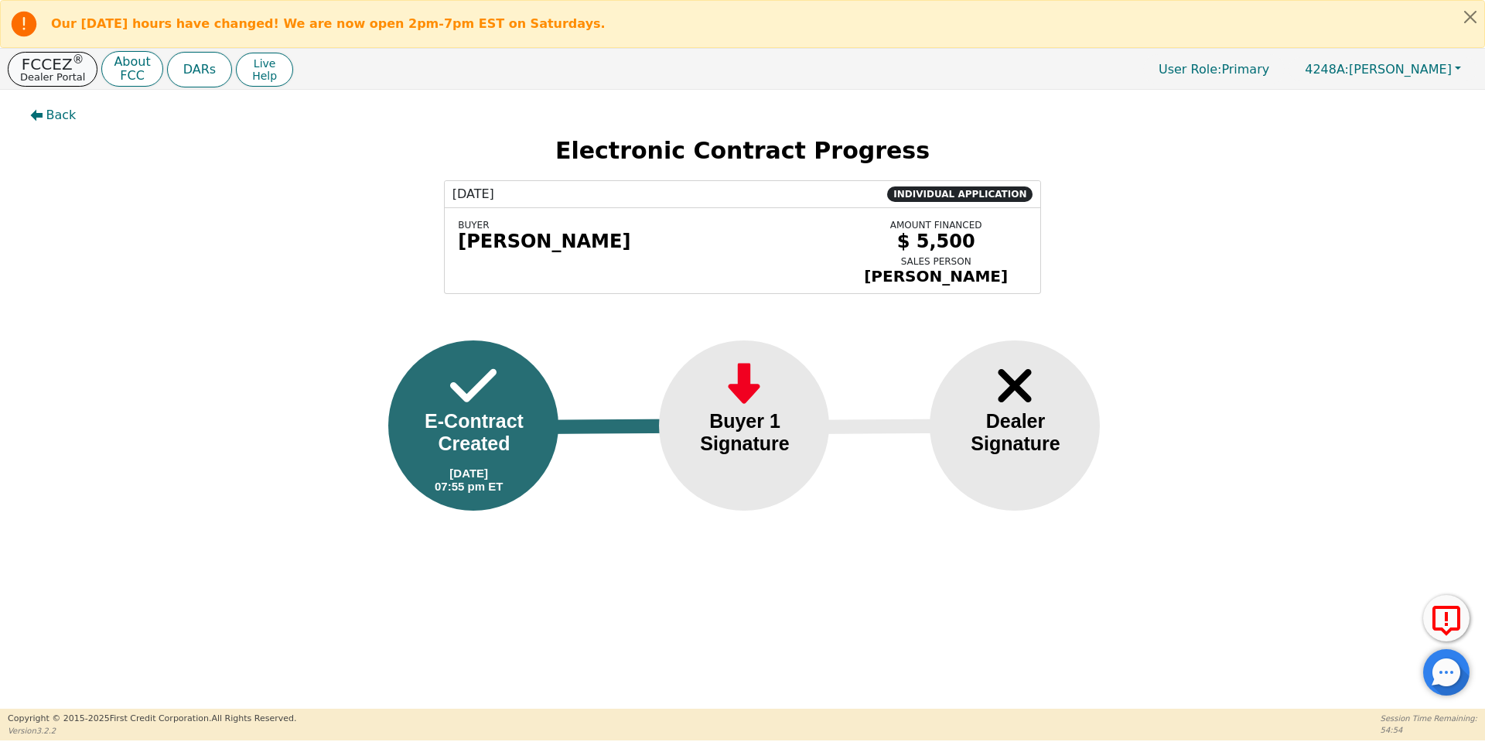
click at [60, 72] on p "Dealer Portal" at bounding box center [52, 77] width 65 height 10
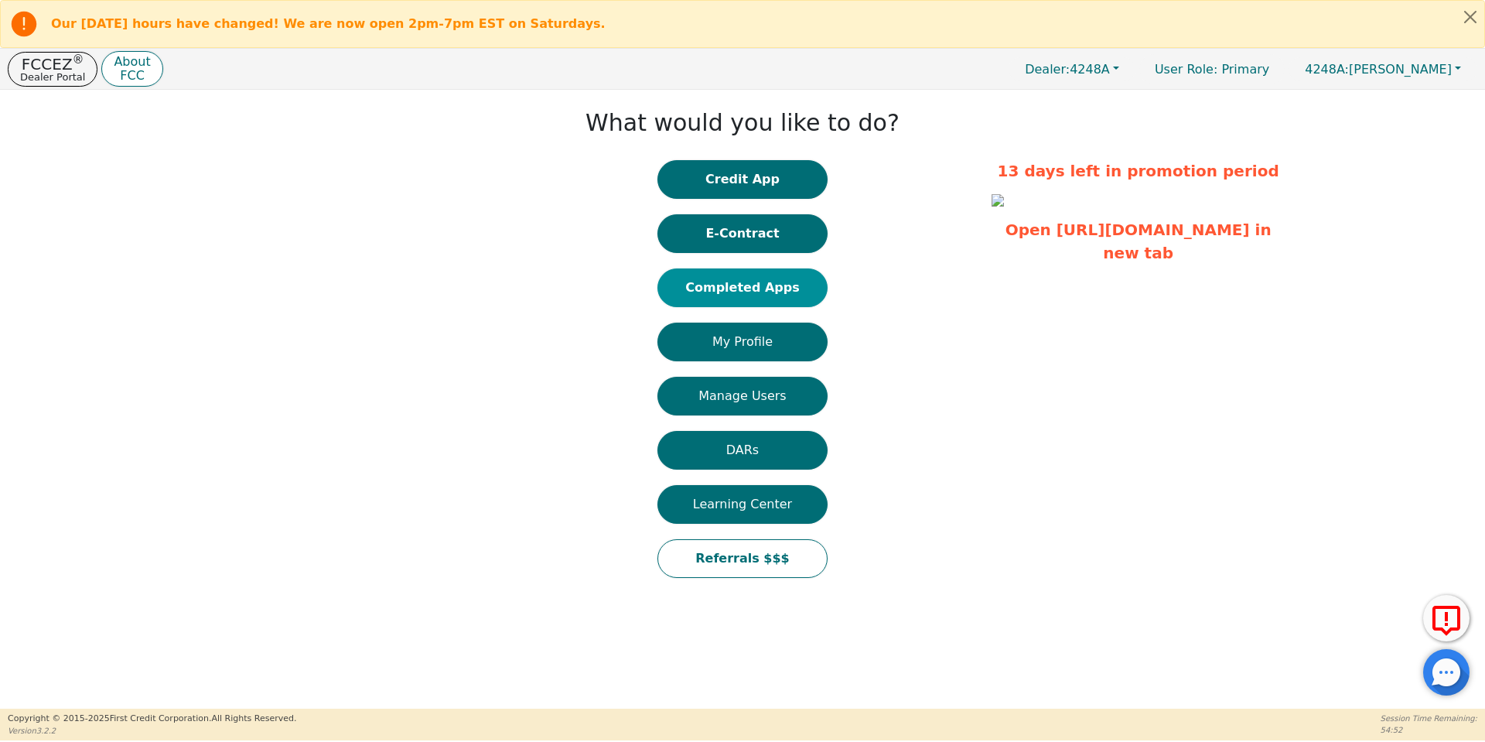
click at [739, 295] on button "Completed Apps" at bounding box center [743, 287] width 170 height 39
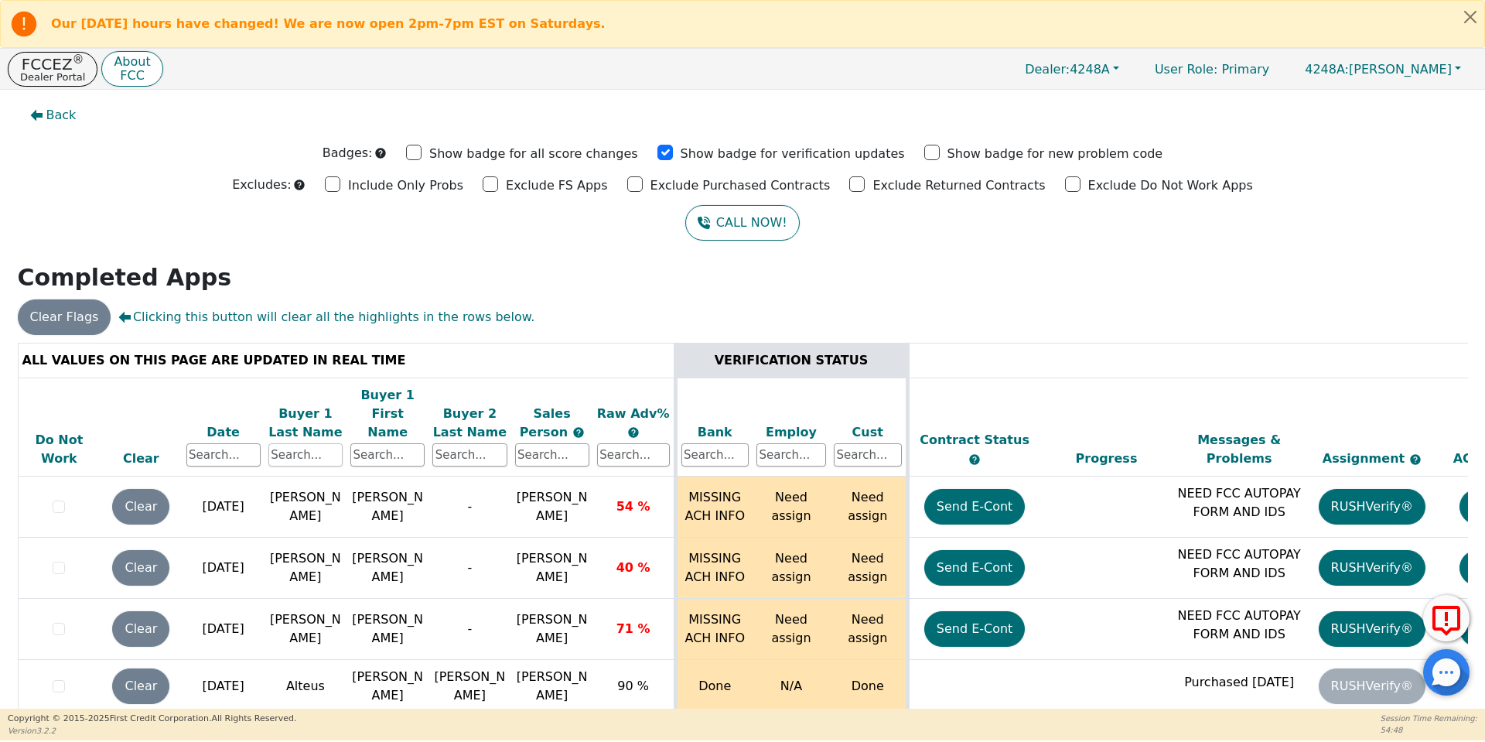
click at [306, 443] on input "text" at bounding box center [305, 454] width 74 height 23
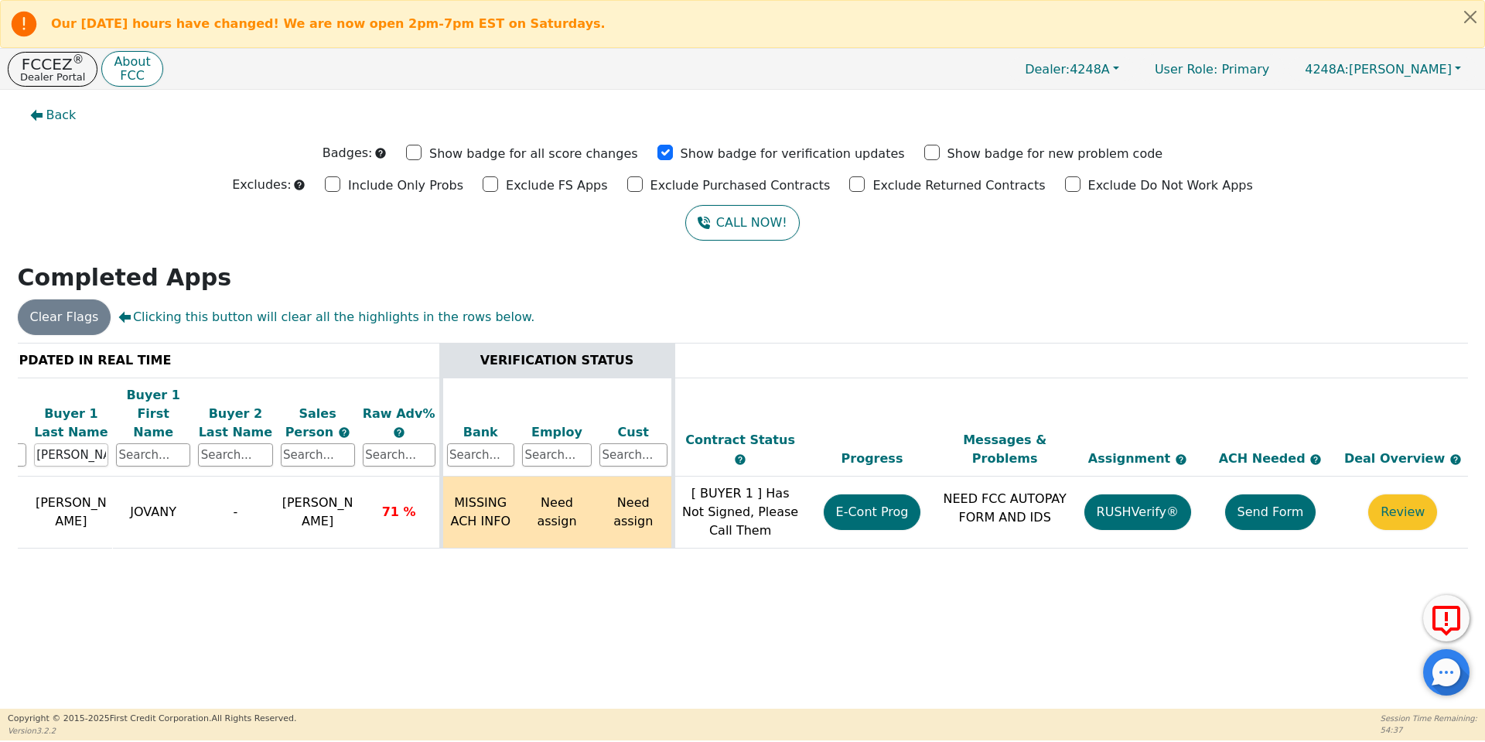
scroll to position [0, 237]
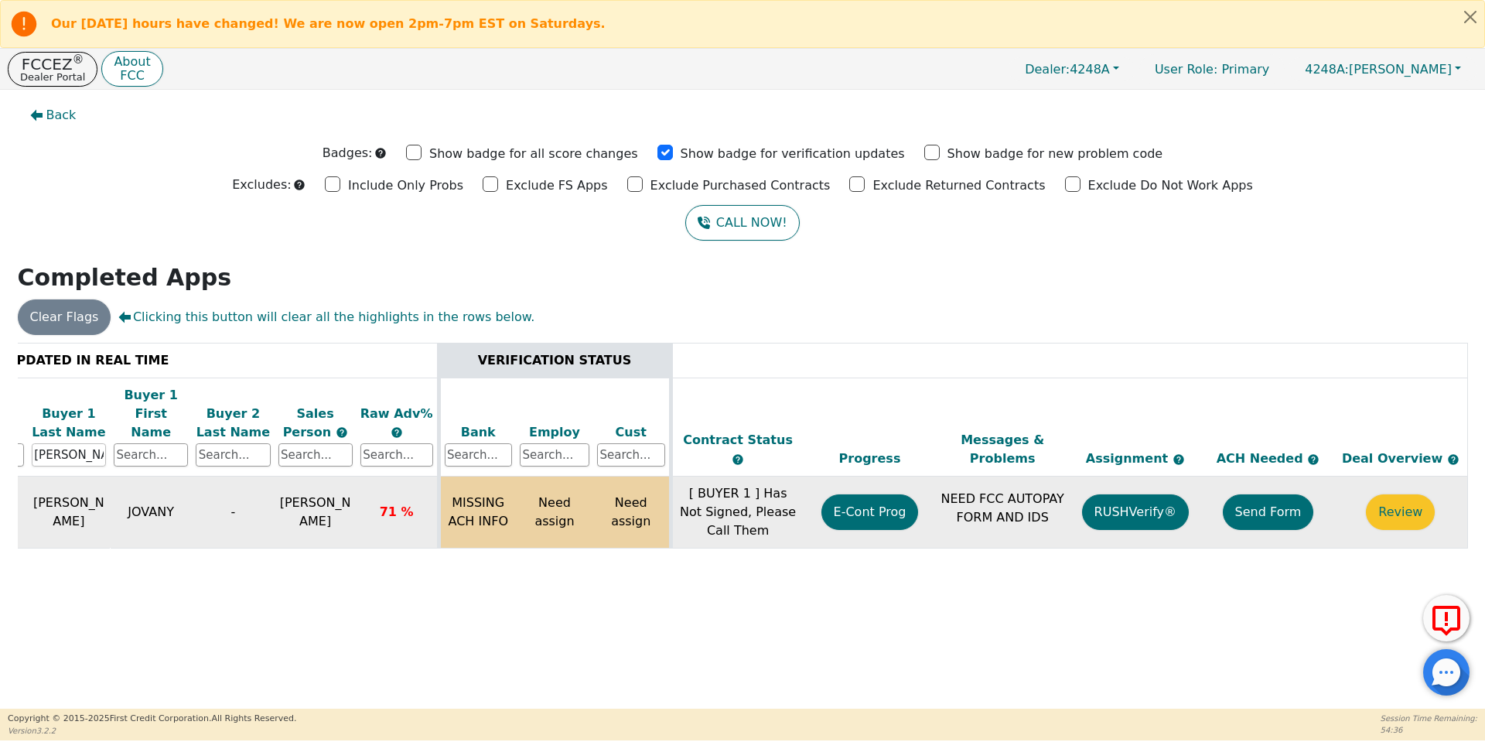
type input "[PERSON_NAME]"
click at [1284, 499] on button "Send Form" at bounding box center [1268, 512] width 91 height 36
